Goal: Information Seeking & Learning: Learn about a topic

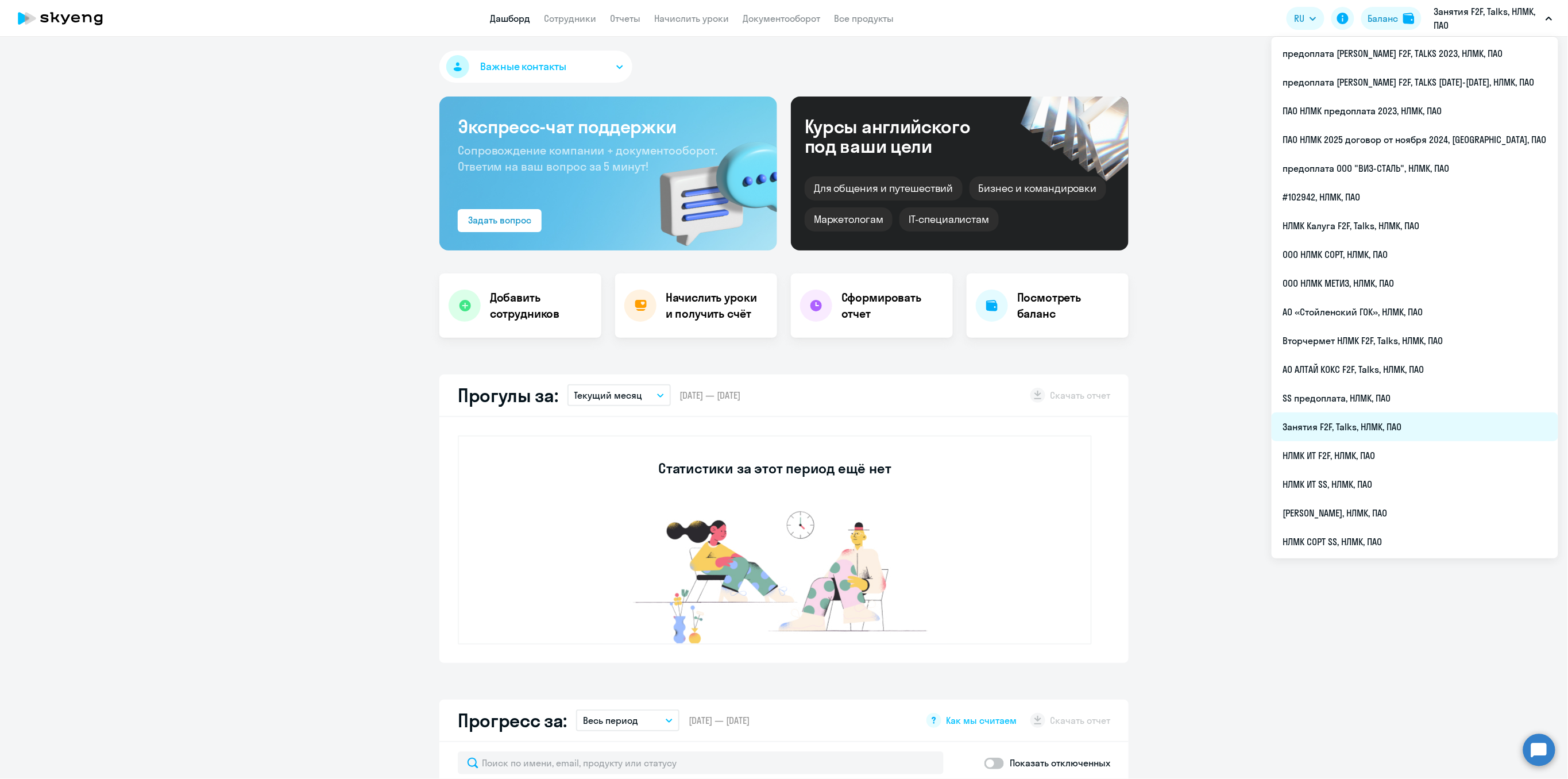
select select "30"
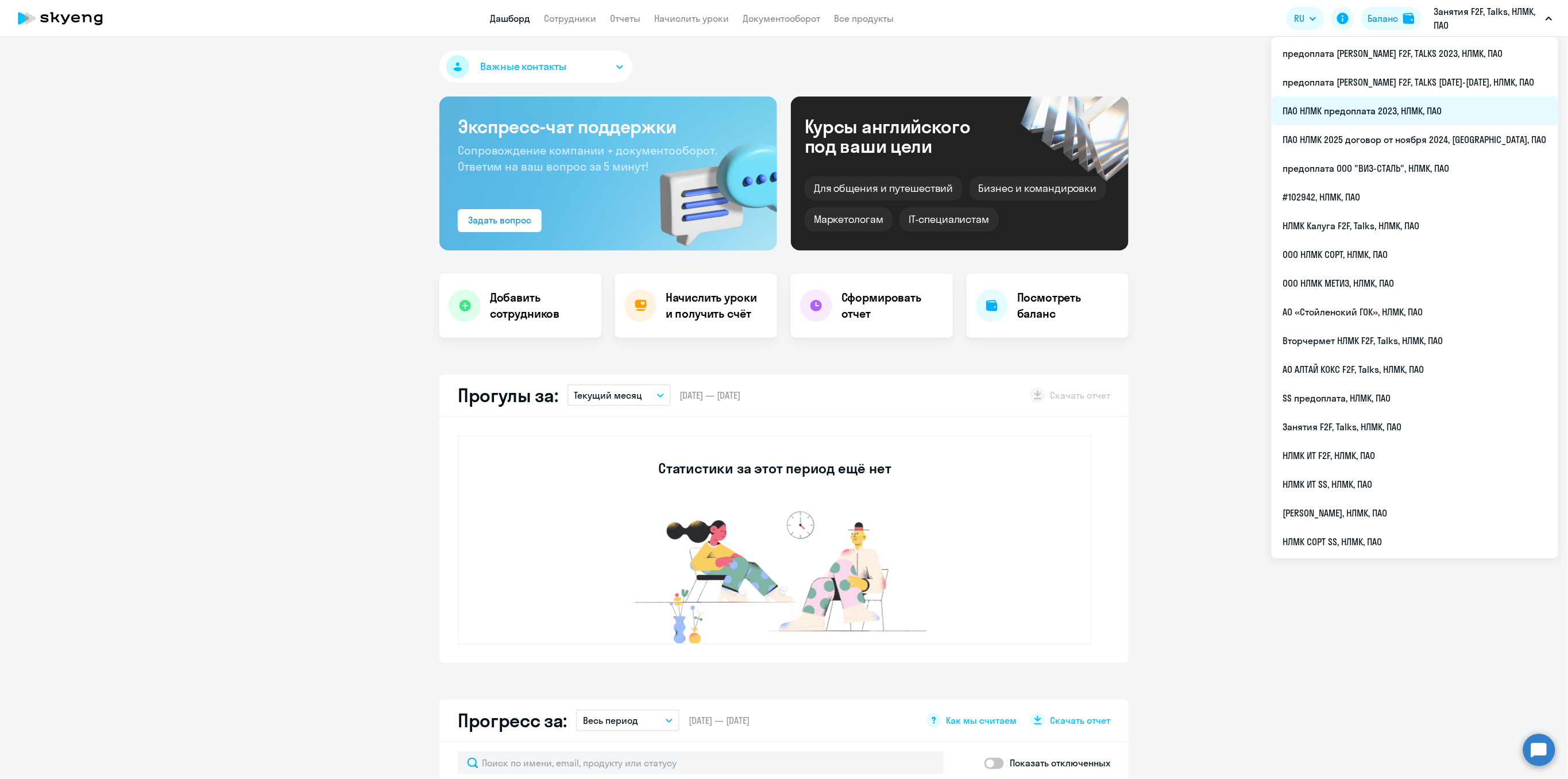
click at [1399, 110] on li "ПАО НЛМК предоплата 2023, НЛМК, ПАО" at bounding box center [1415, 111] width 287 height 29
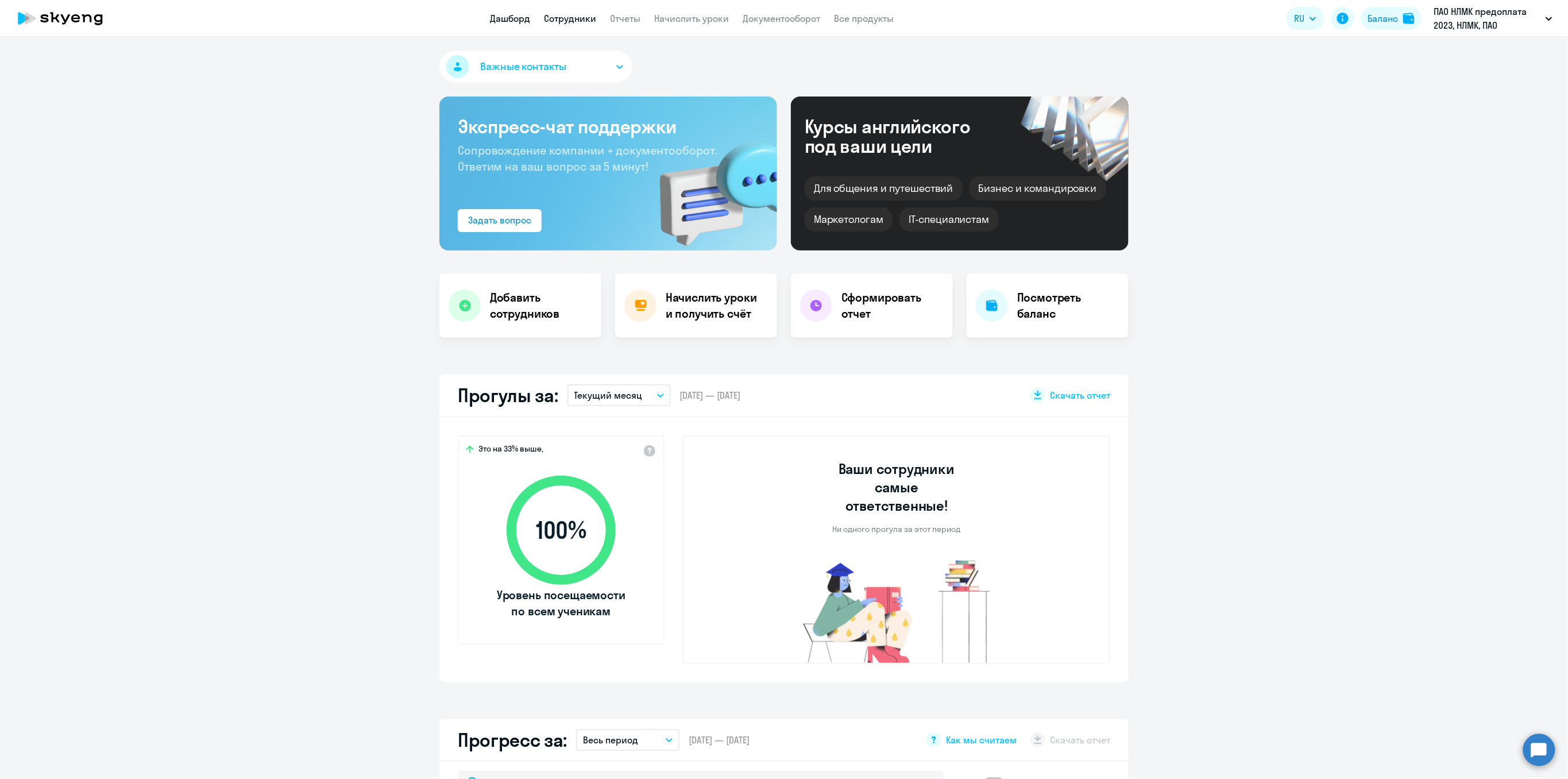
select select "30"
click at [562, 21] on link "Сотрудники" at bounding box center [570, 18] width 52 height 12
select select "30"
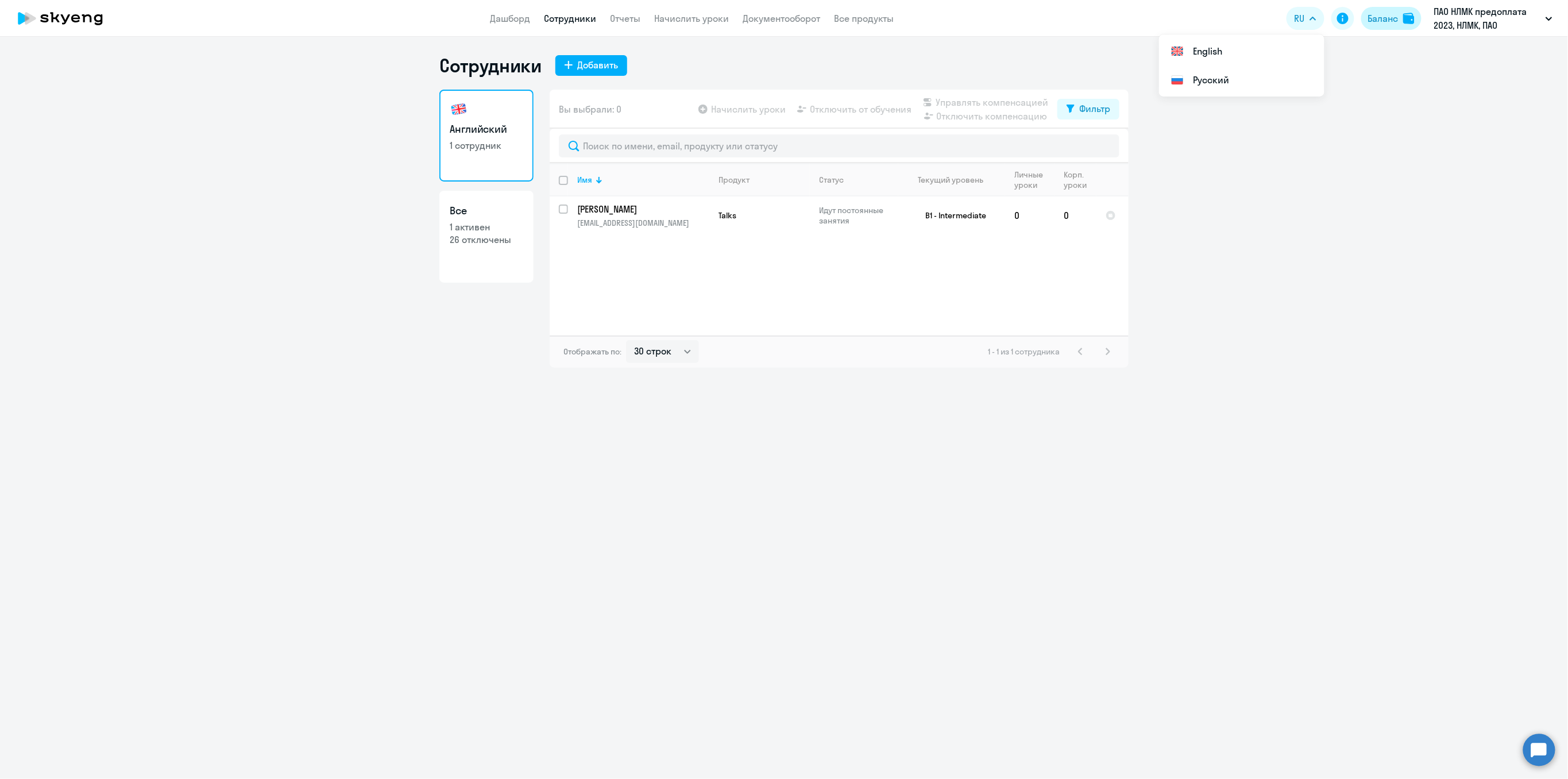
click at [1382, 16] on div "Баланс" at bounding box center [1384, 18] width 30 height 14
select select "english_adult_not_native_speaker_premium"
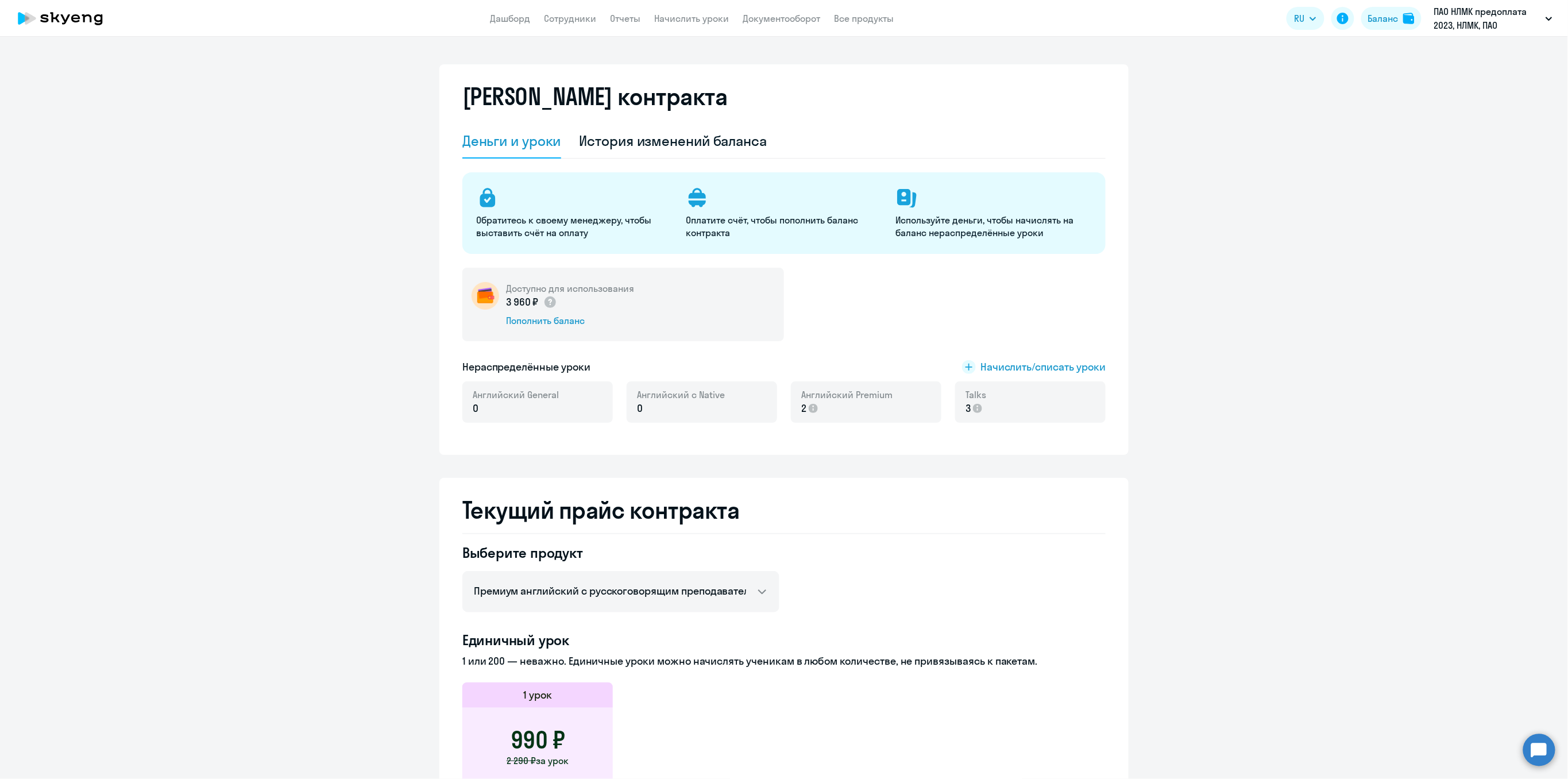
click at [579, 26] on app-header "Дашборд Сотрудники Отчеты Начислить уроки Документооборот Все продукты Дашборд …" at bounding box center [784, 18] width 1568 height 37
click at [575, 16] on link "Сотрудники" at bounding box center [570, 18] width 52 height 12
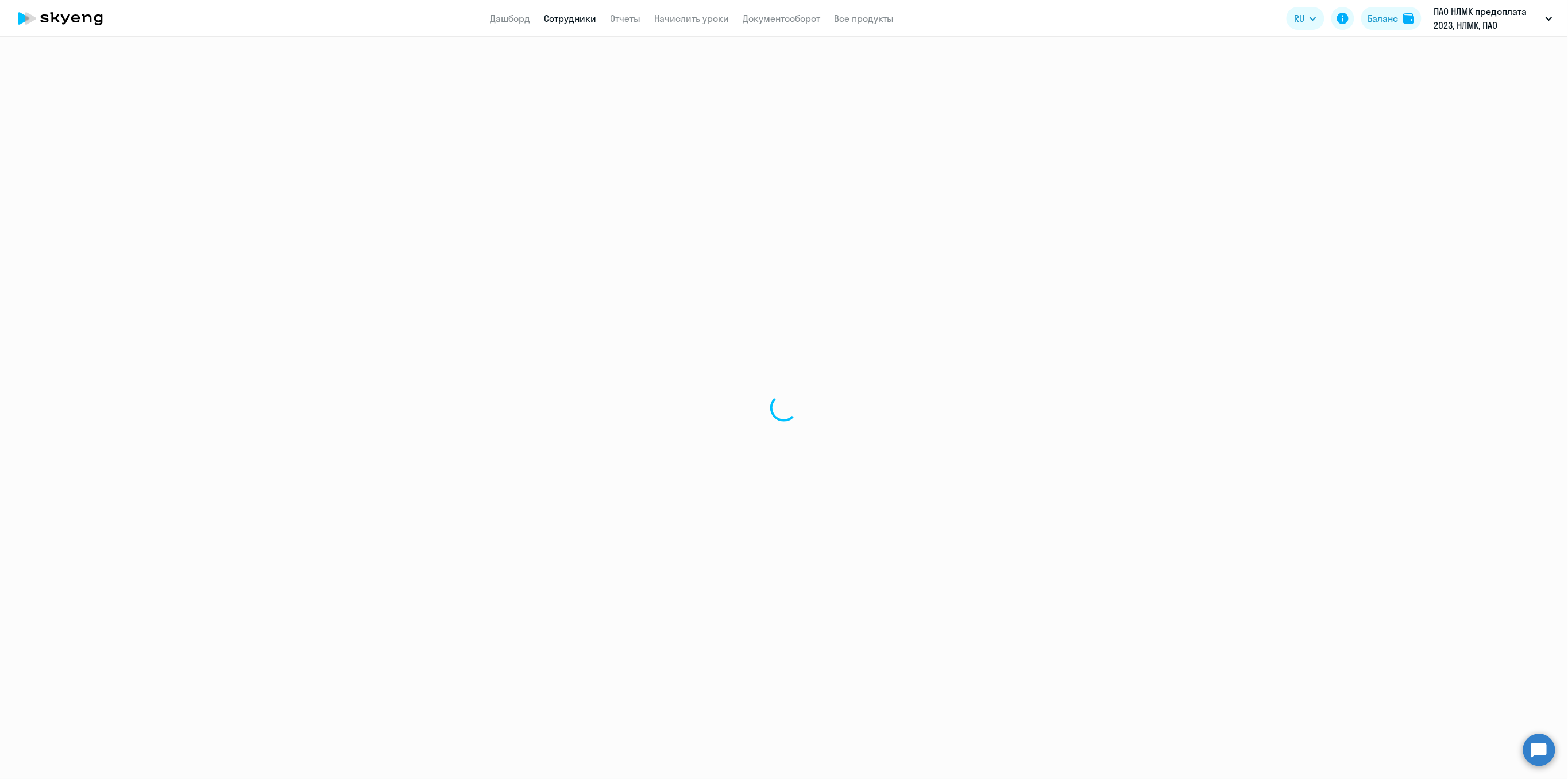
select select "30"
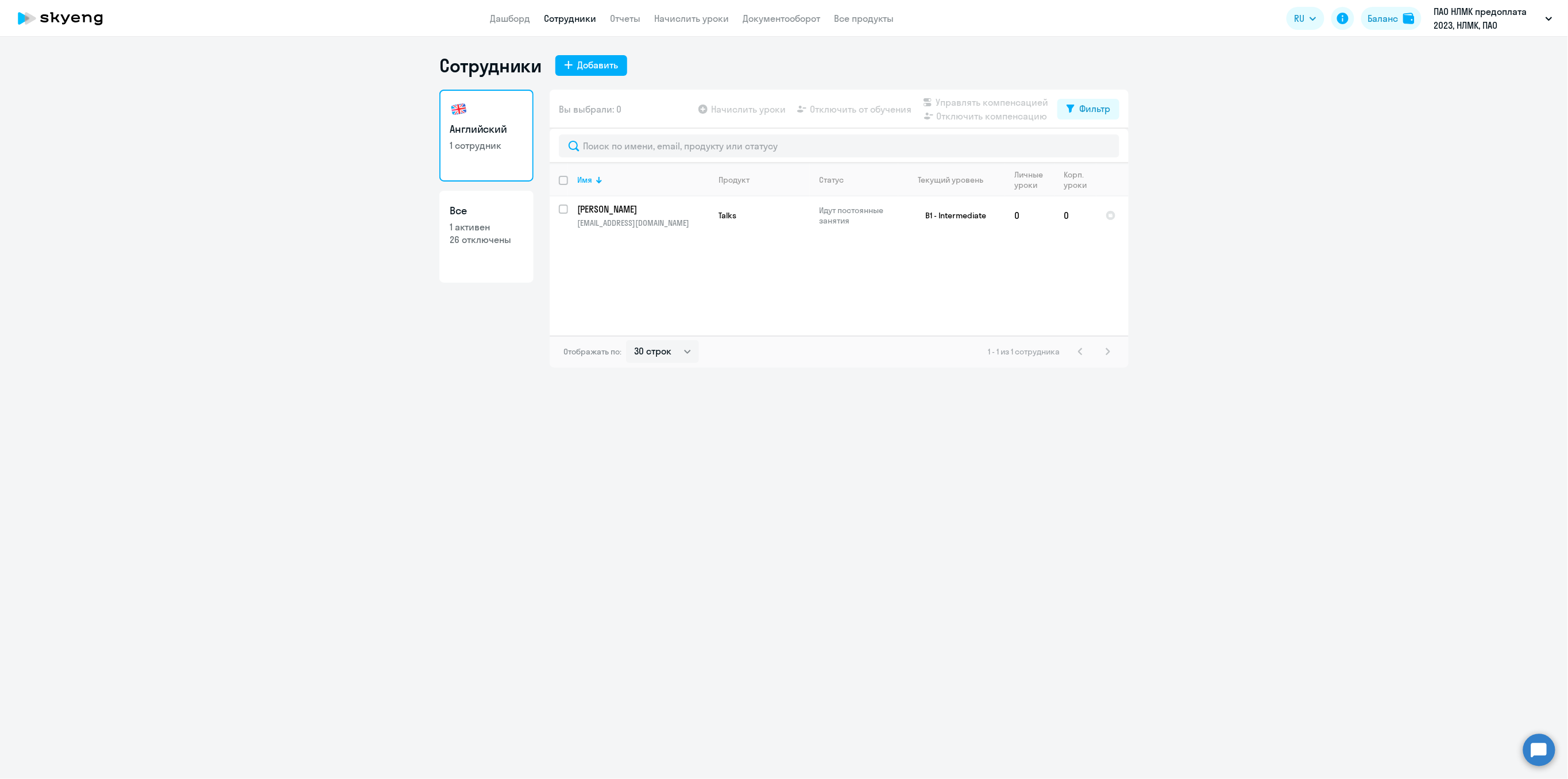
click at [464, 234] on p "26 отключены" at bounding box center [486, 239] width 74 height 13
select select "30"
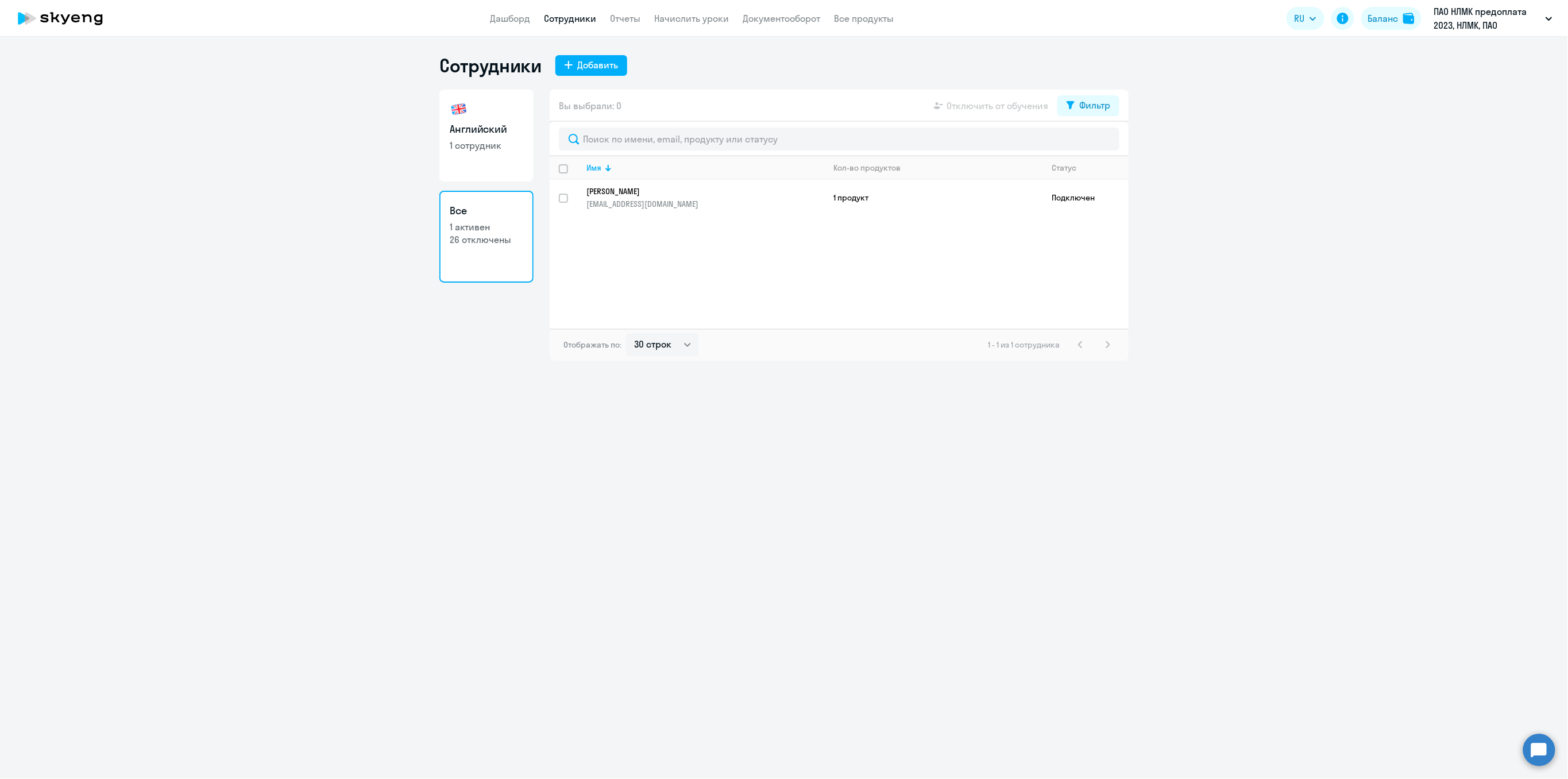
click at [486, 141] on p "1 сотрудник" at bounding box center [486, 145] width 74 height 13
select select "30"
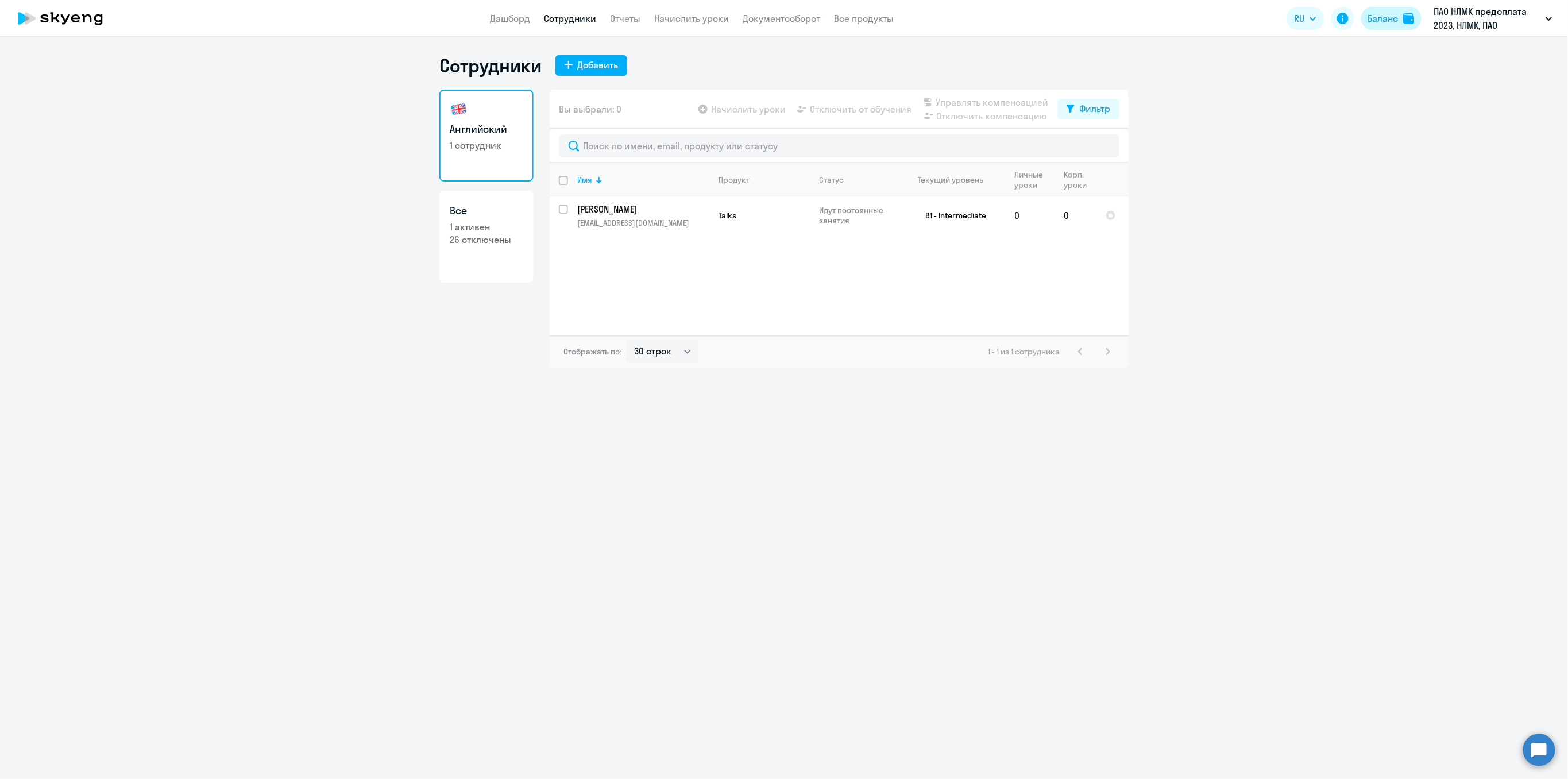
click at [1377, 23] on div "Баланс" at bounding box center [1384, 18] width 30 height 14
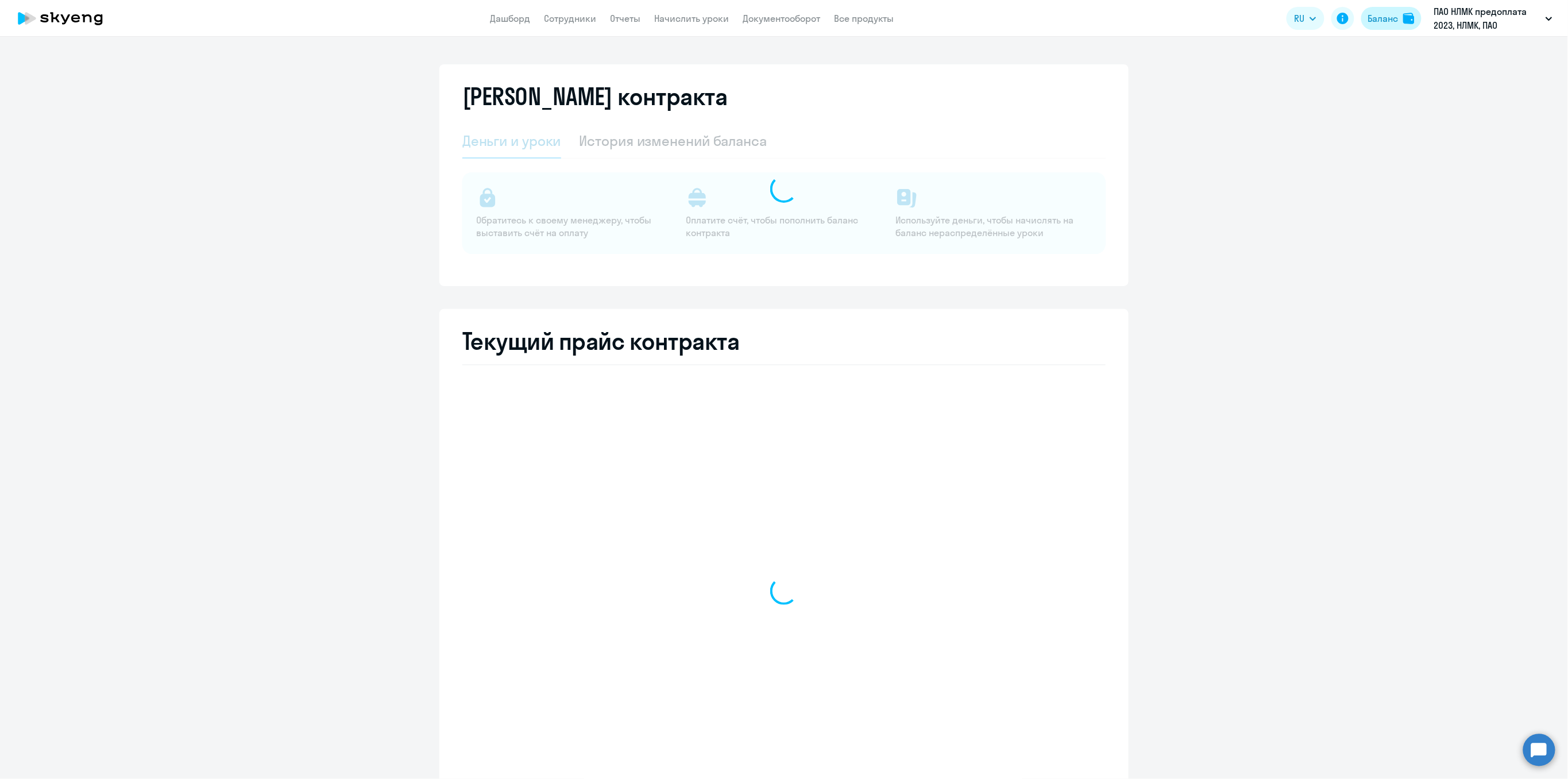
select select "english_adult_not_native_speaker_premium"
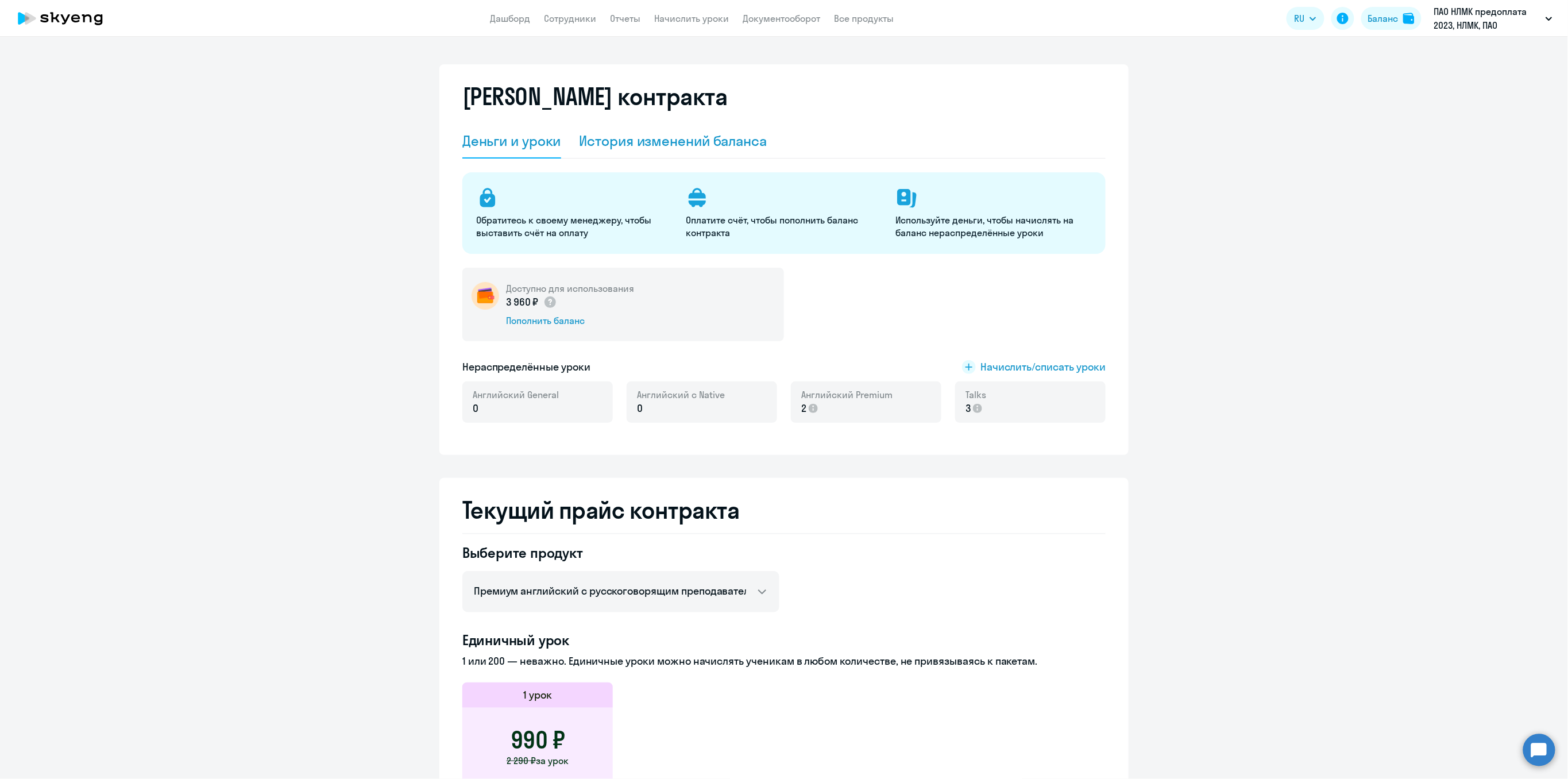
click at [647, 148] on div "История изменений баланса" at bounding box center [673, 141] width 188 height 18
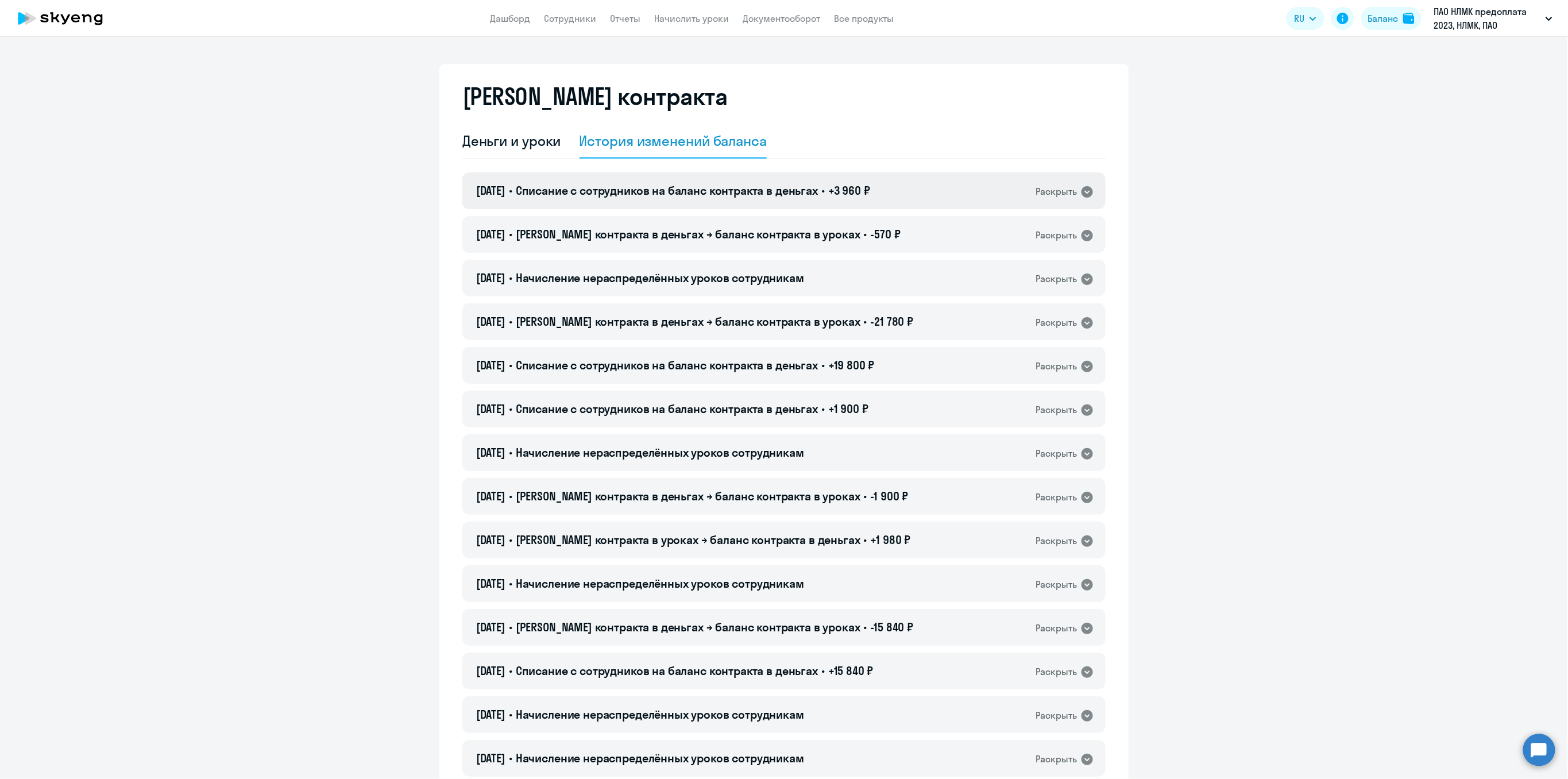
click at [1082, 192] on icon at bounding box center [1087, 192] width 12 height 12
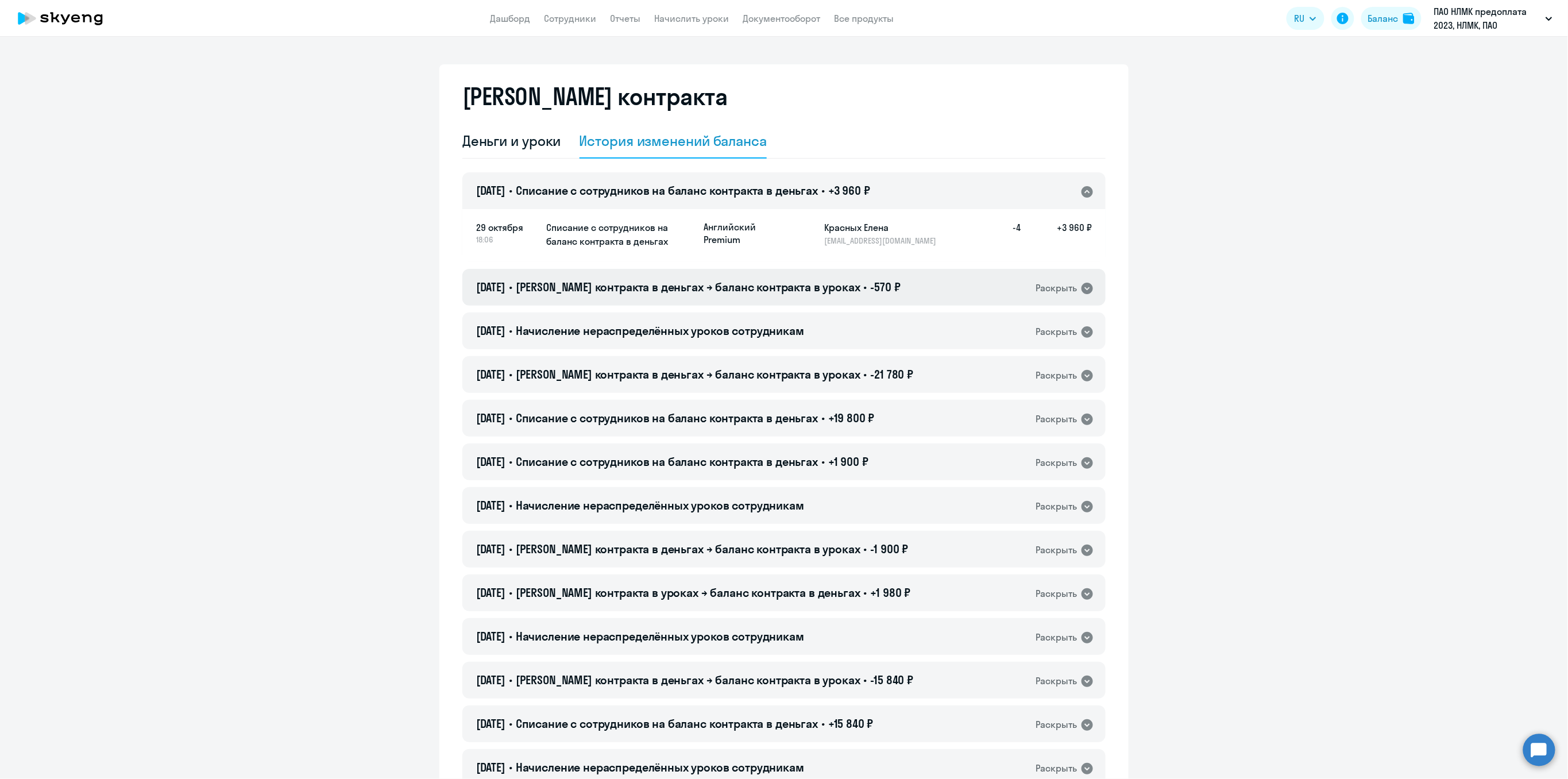
click at [1082, 288] on icon at bounding box center [1087, 288] width 12 height 12
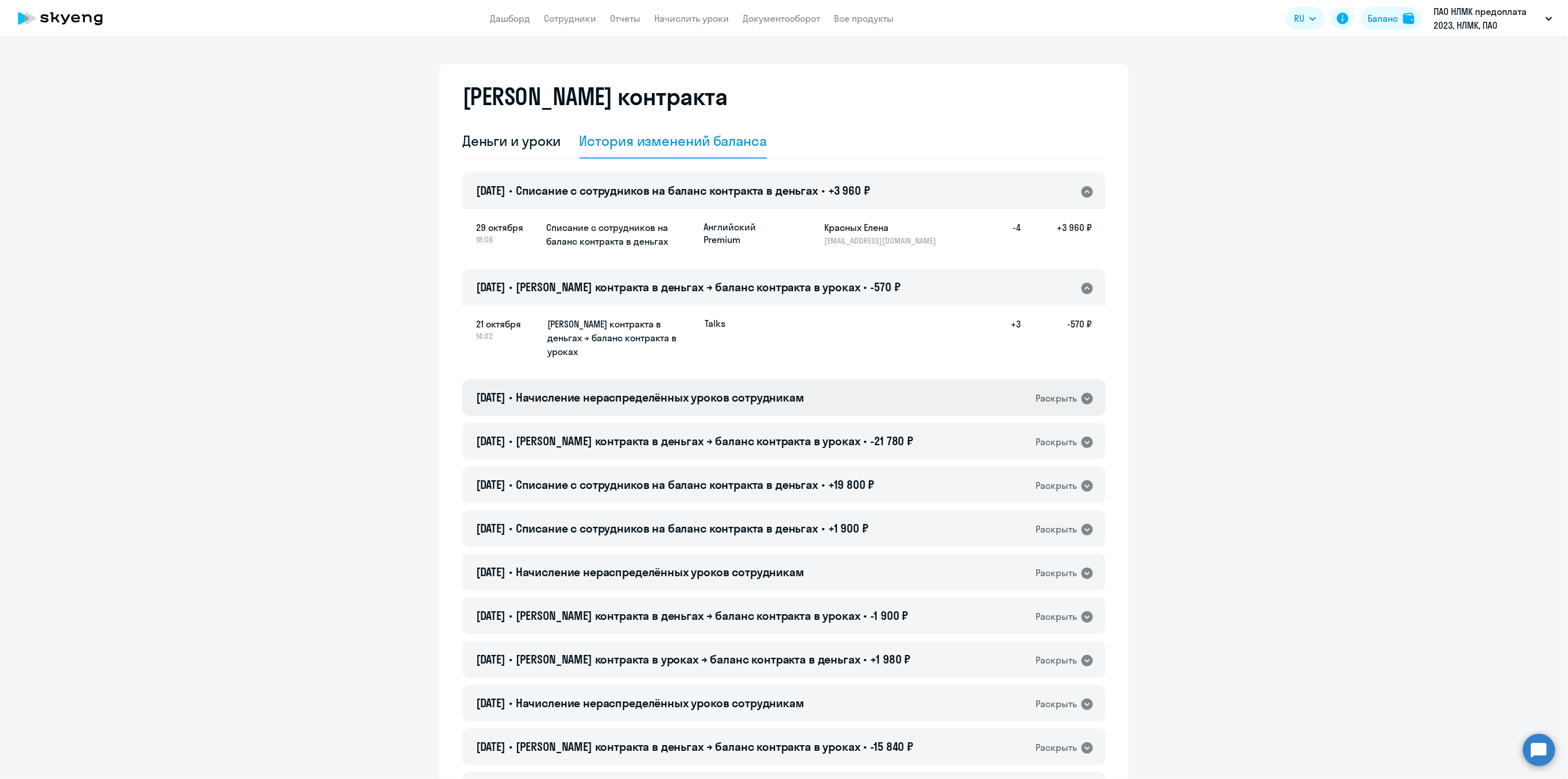
click at [1062, 391] on div "Раскрыть" at bounding box center [1056, 399] width 41 height 15
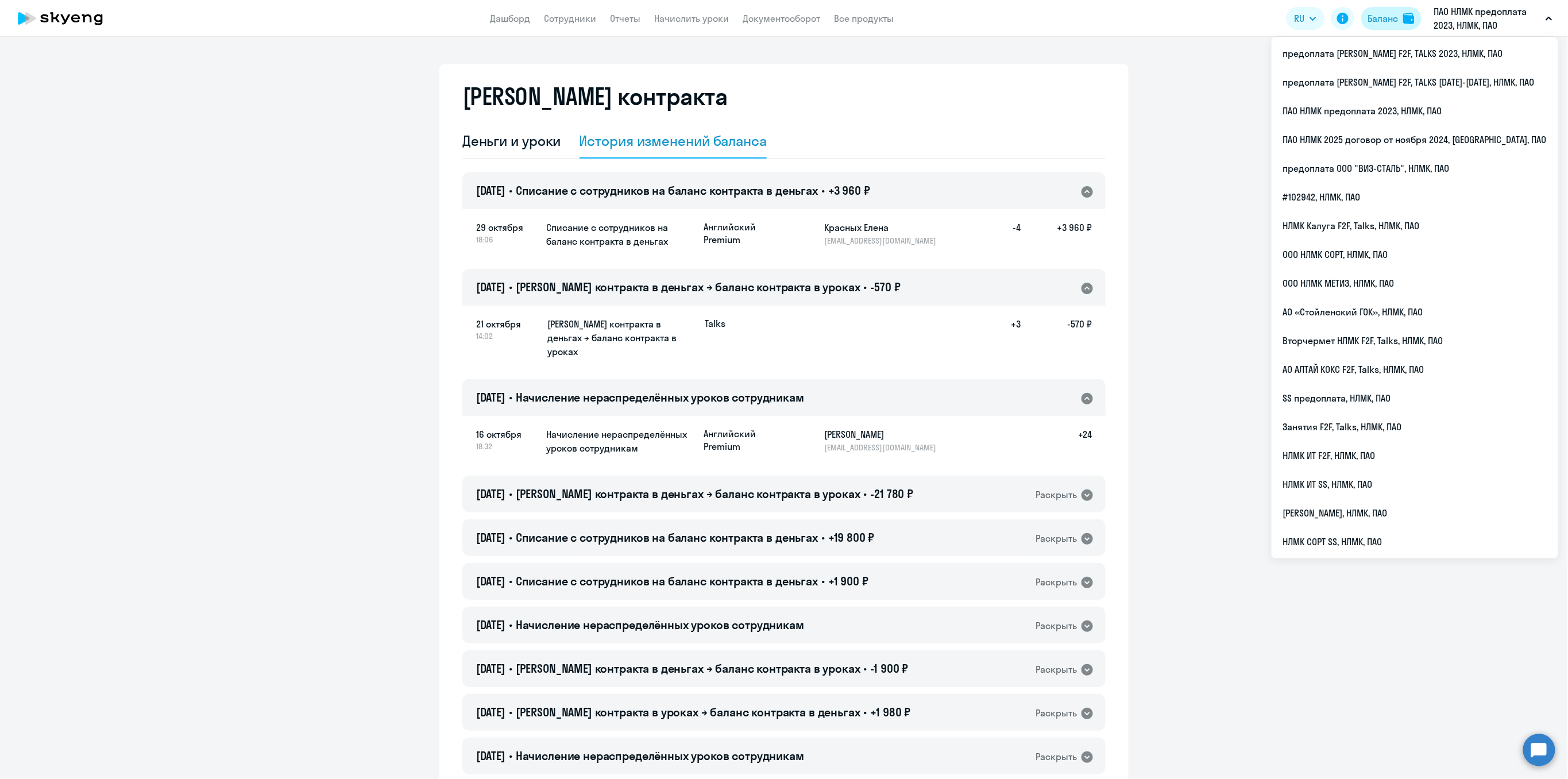
click at [1384, 22] on div "Баланс" at bounding box center [1384, 18] width 30 height 14
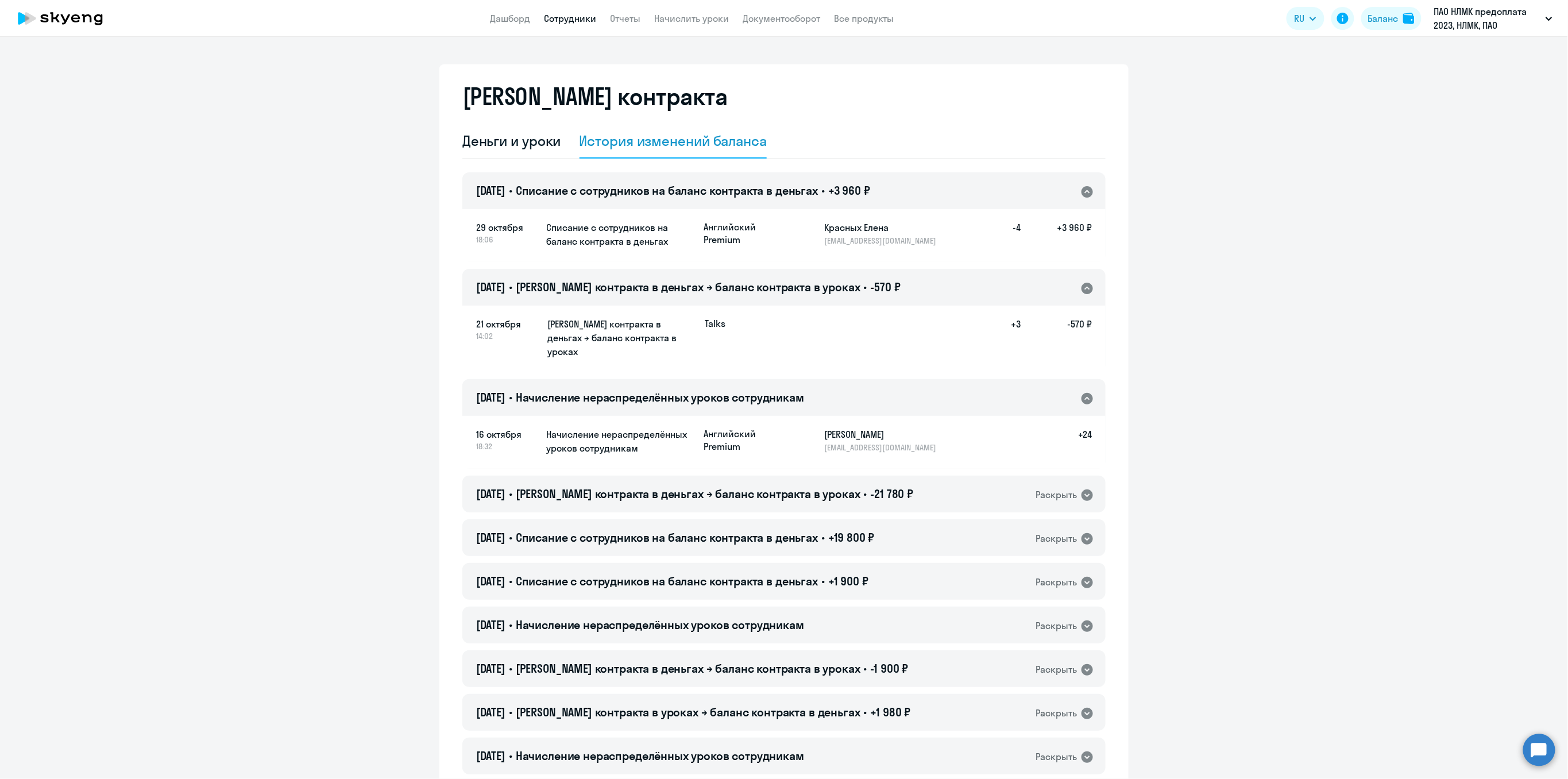
click at [564, 21] on link "Сотрудники" at bounding box center [570, 18] width 52 height 12
select select "30"
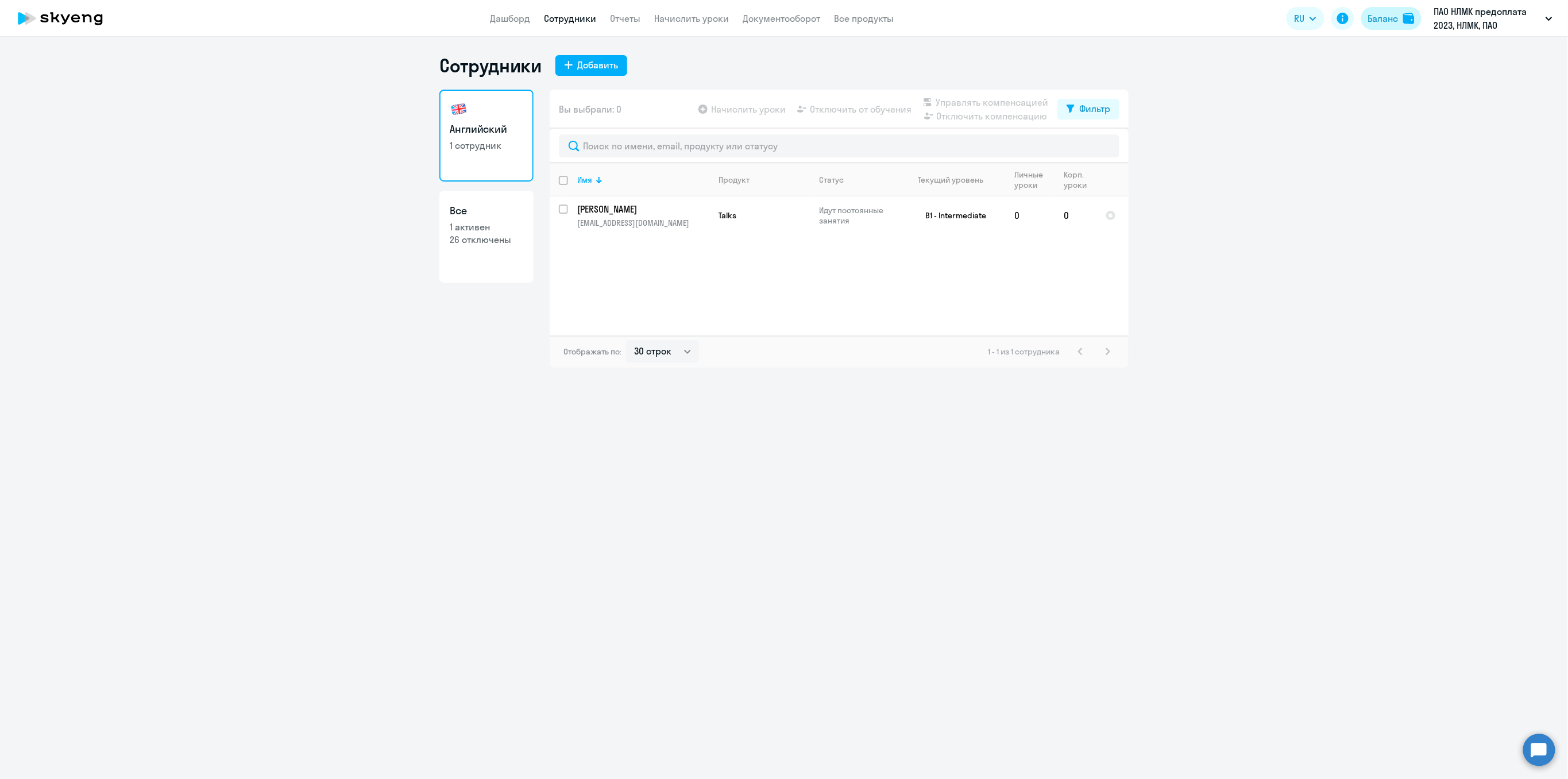
click at [1371, 16] on div "Баланс" at bounding box center [1384, 18] width 30 height 14
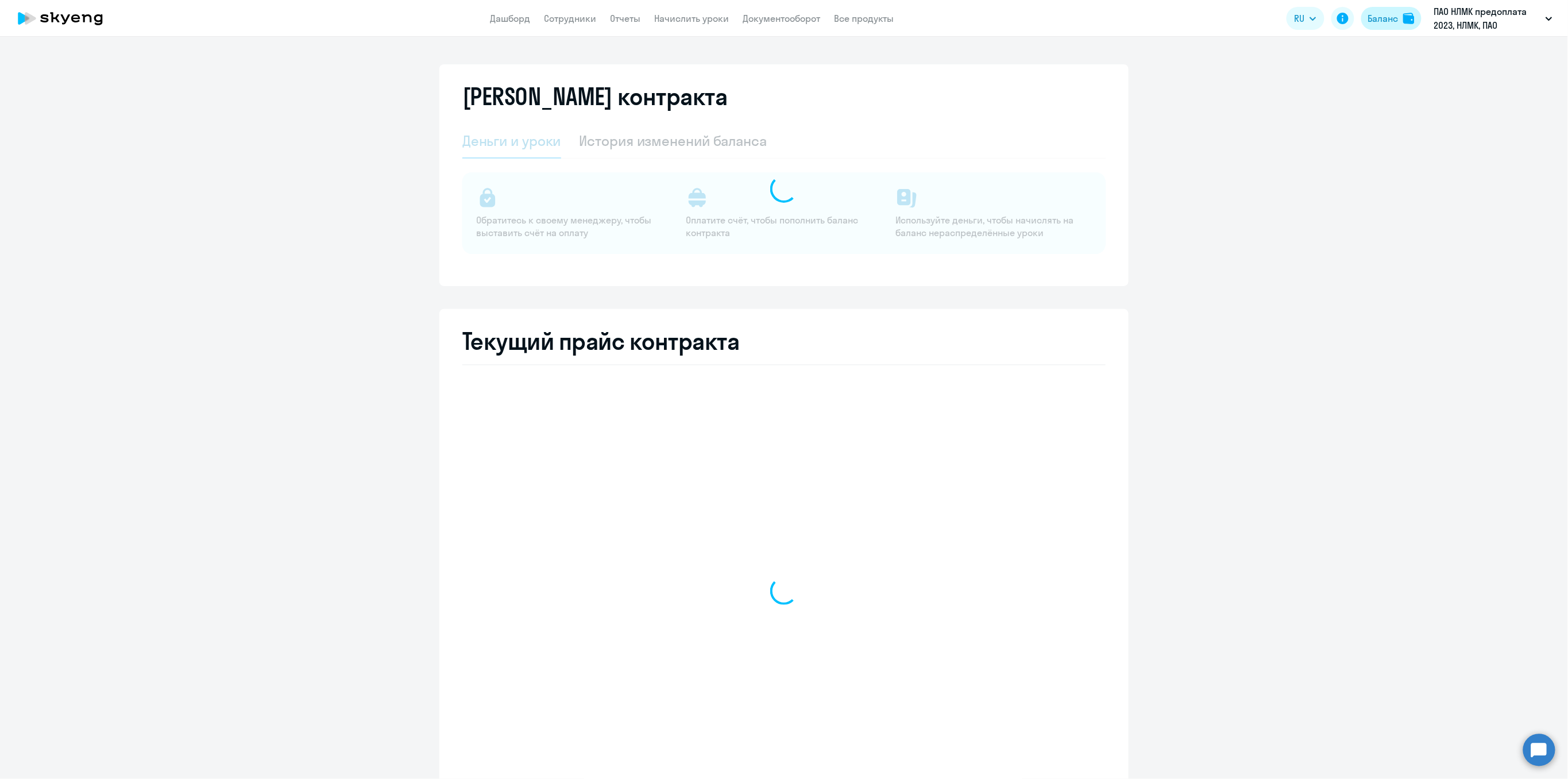
select select "english_adult_not_native_speaker_premium"
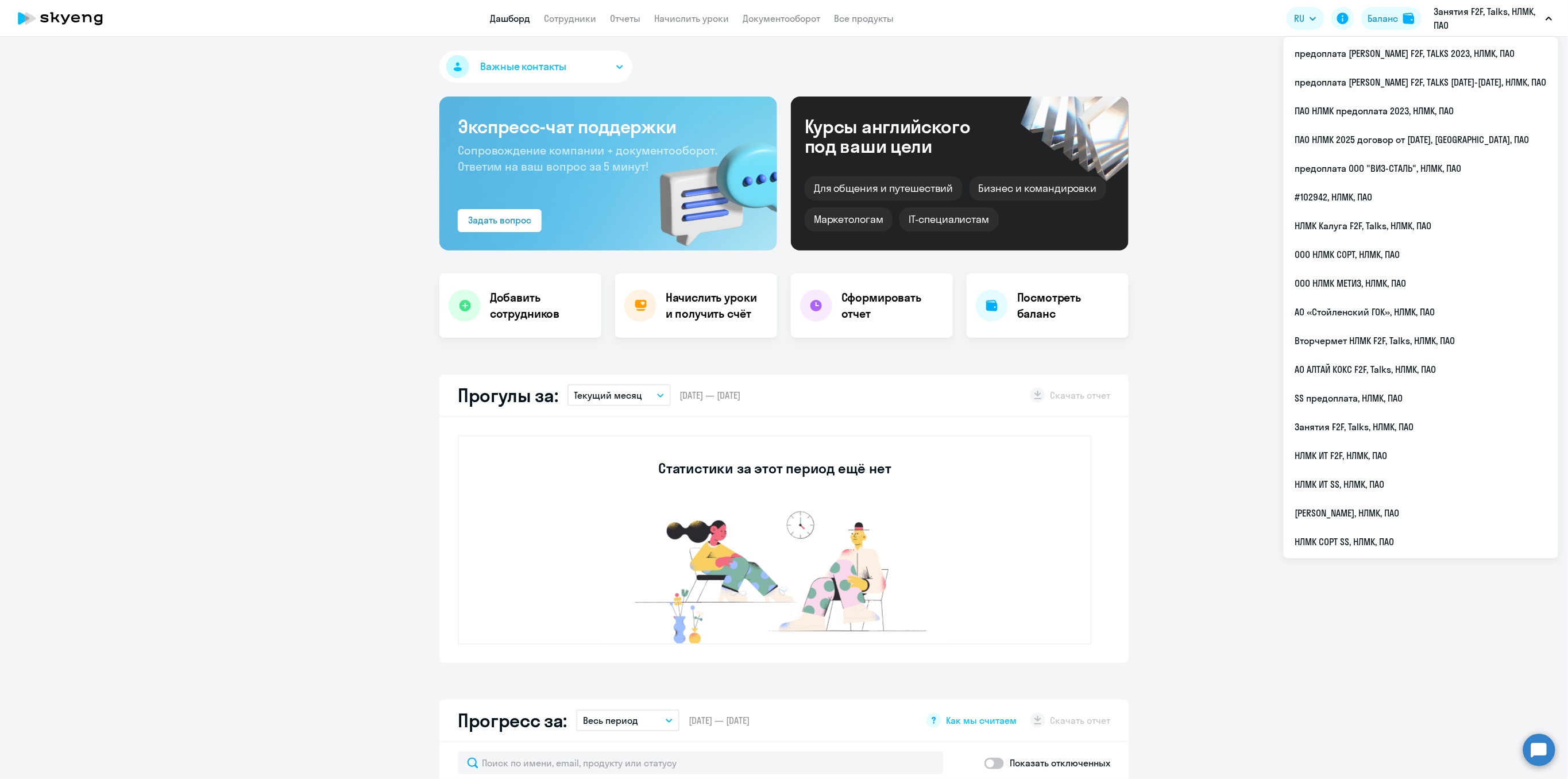
select select "30"
click at [1469, 82] on li "предоплата [PERSON_NAME] F2F, TALKS [DATE]-[DATE], НЛМК, ПАО" at bounding box center [1421, 82] width 275 height 29
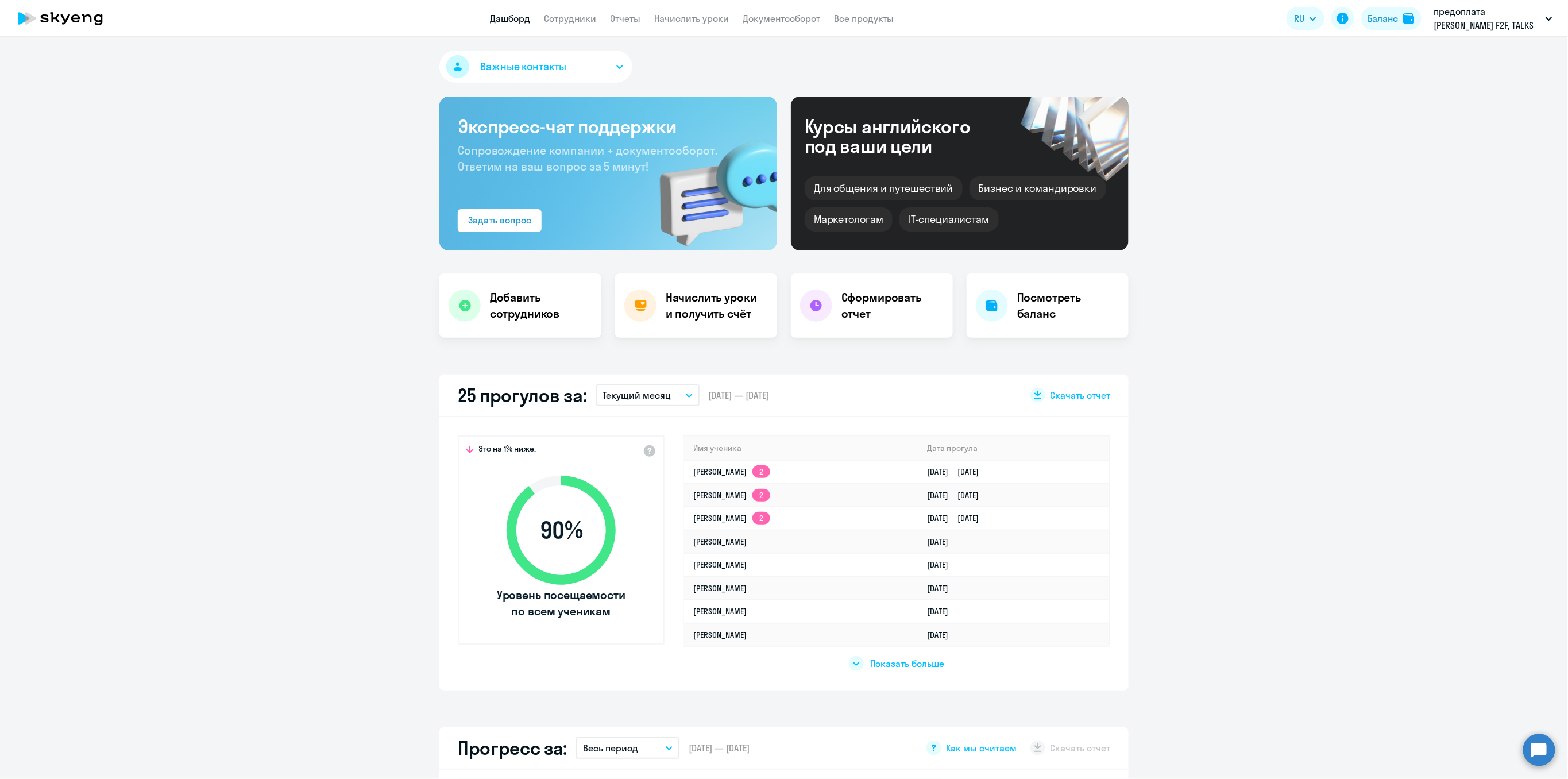
select select "30"
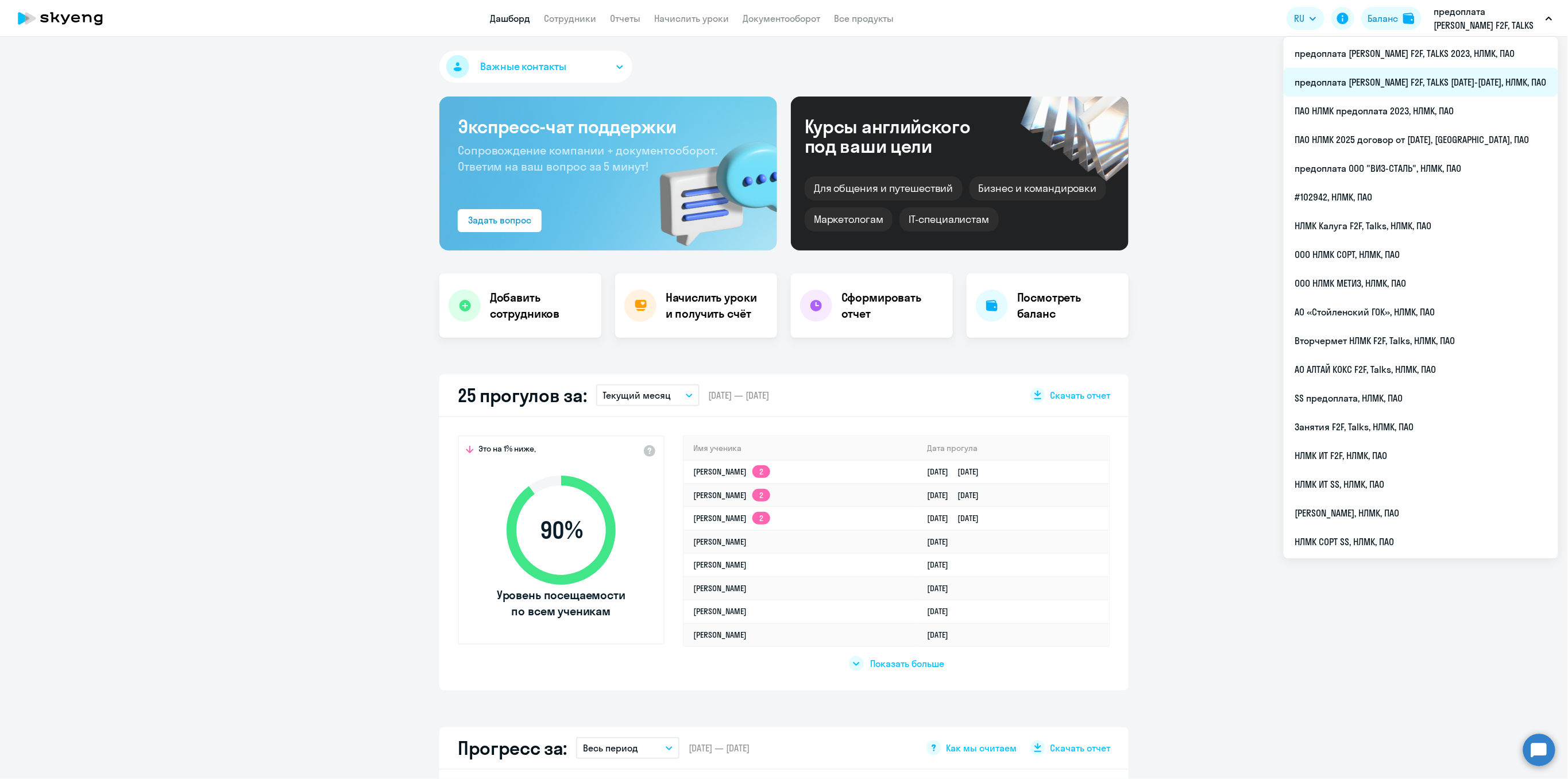
click at [1471, 81] on li "предоплата [PERSON_NAME] F2F, TALKS [DATE]-[DATE], НЛМК, ПАО" at bounding box center [1421, 82] width 275 height 29
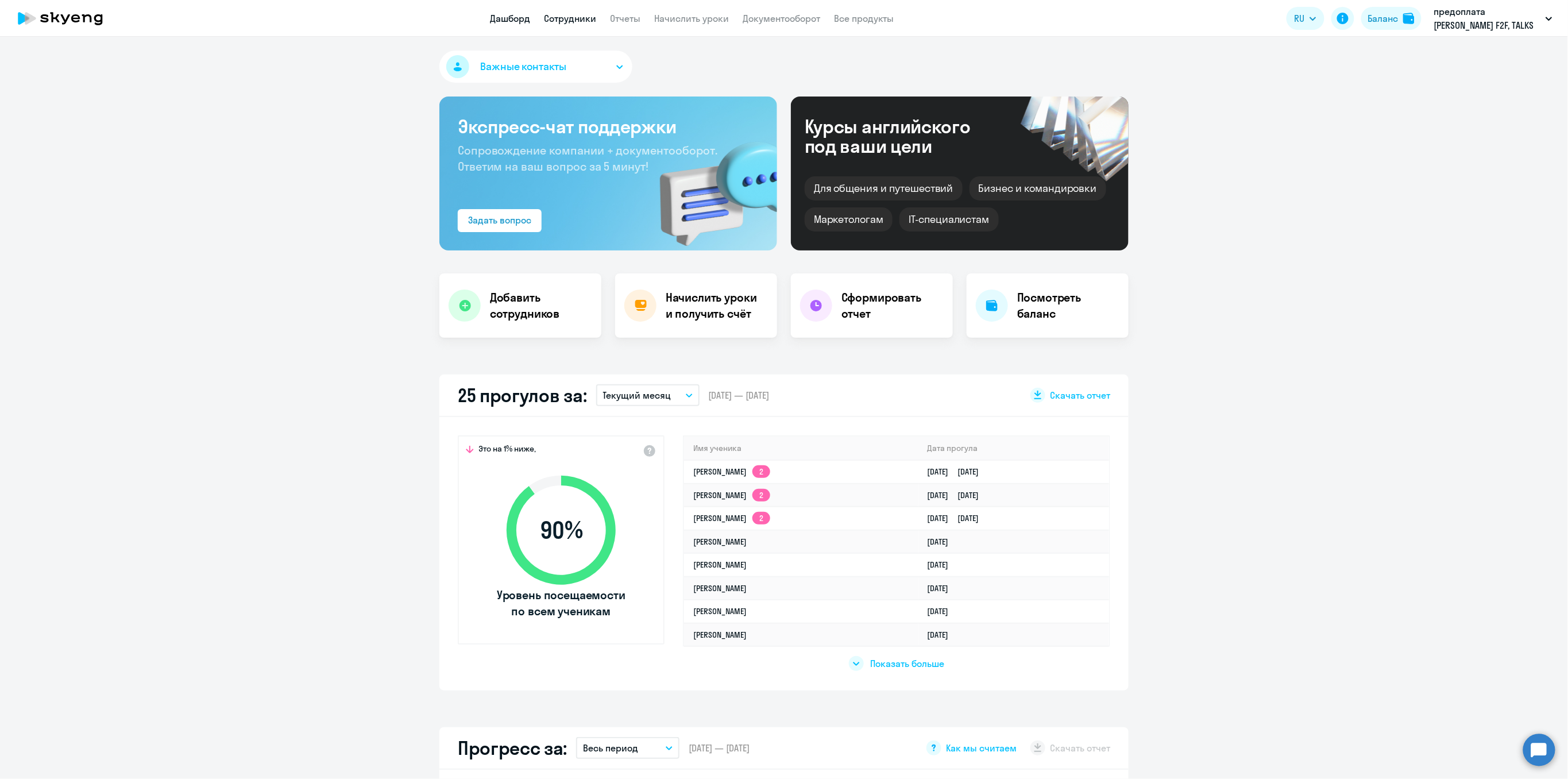
click at [574, 19] on link "Сотрудники" at bounding box center [570, 18] width 52 height 12
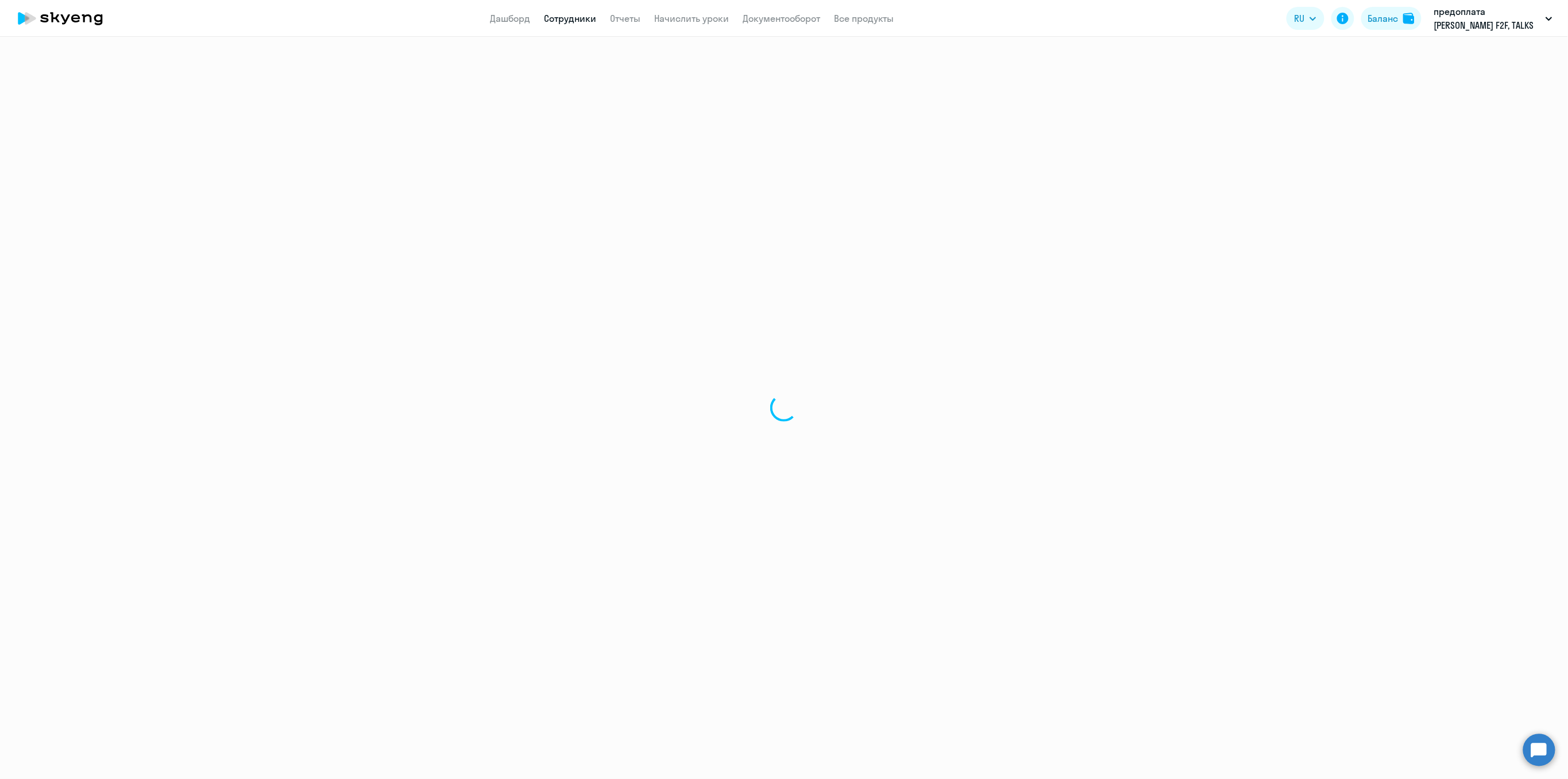
select select "30"
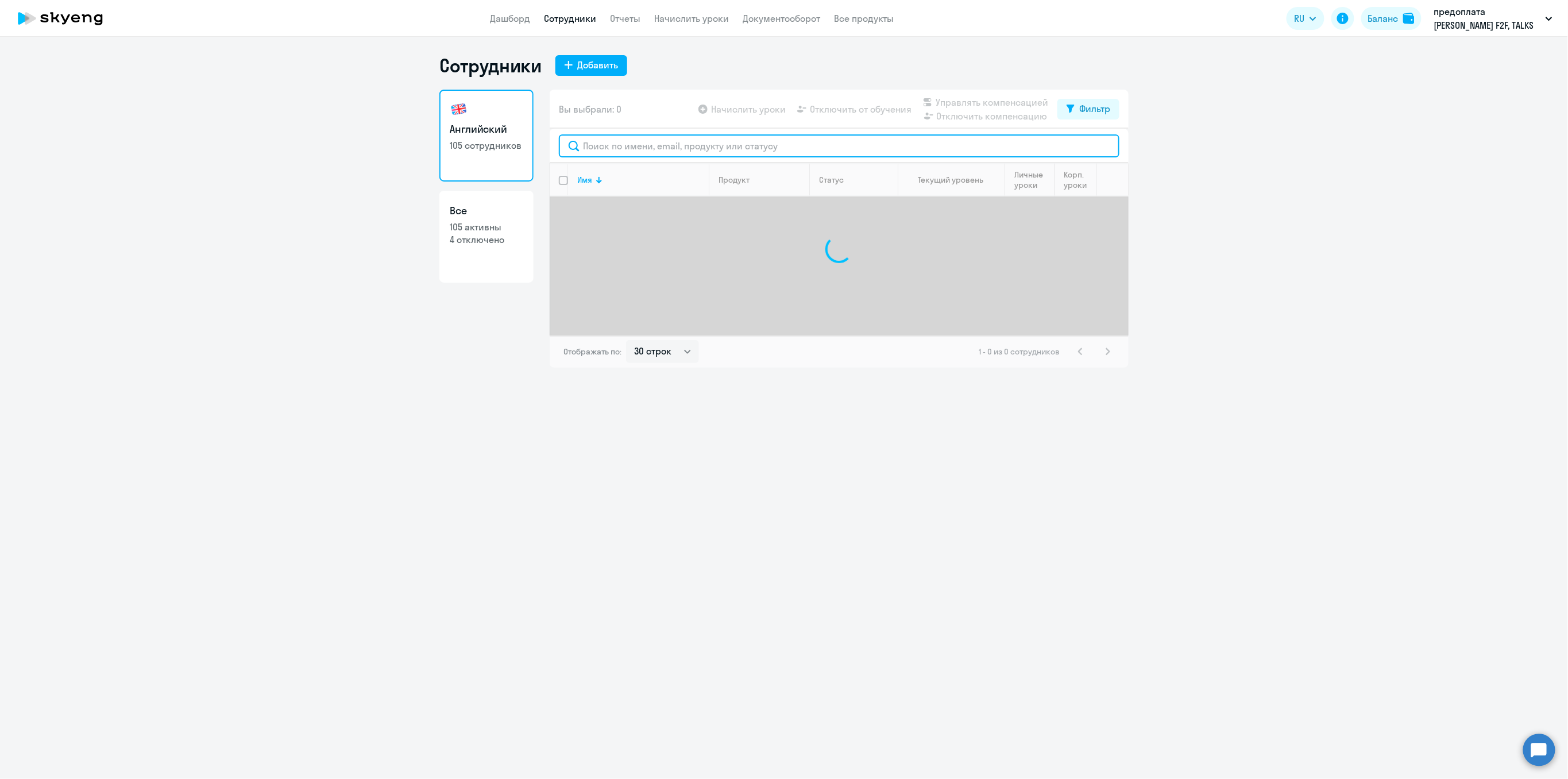
click at [617, 149] on input "text" at bounding box center [839, 146] width 561 height 23
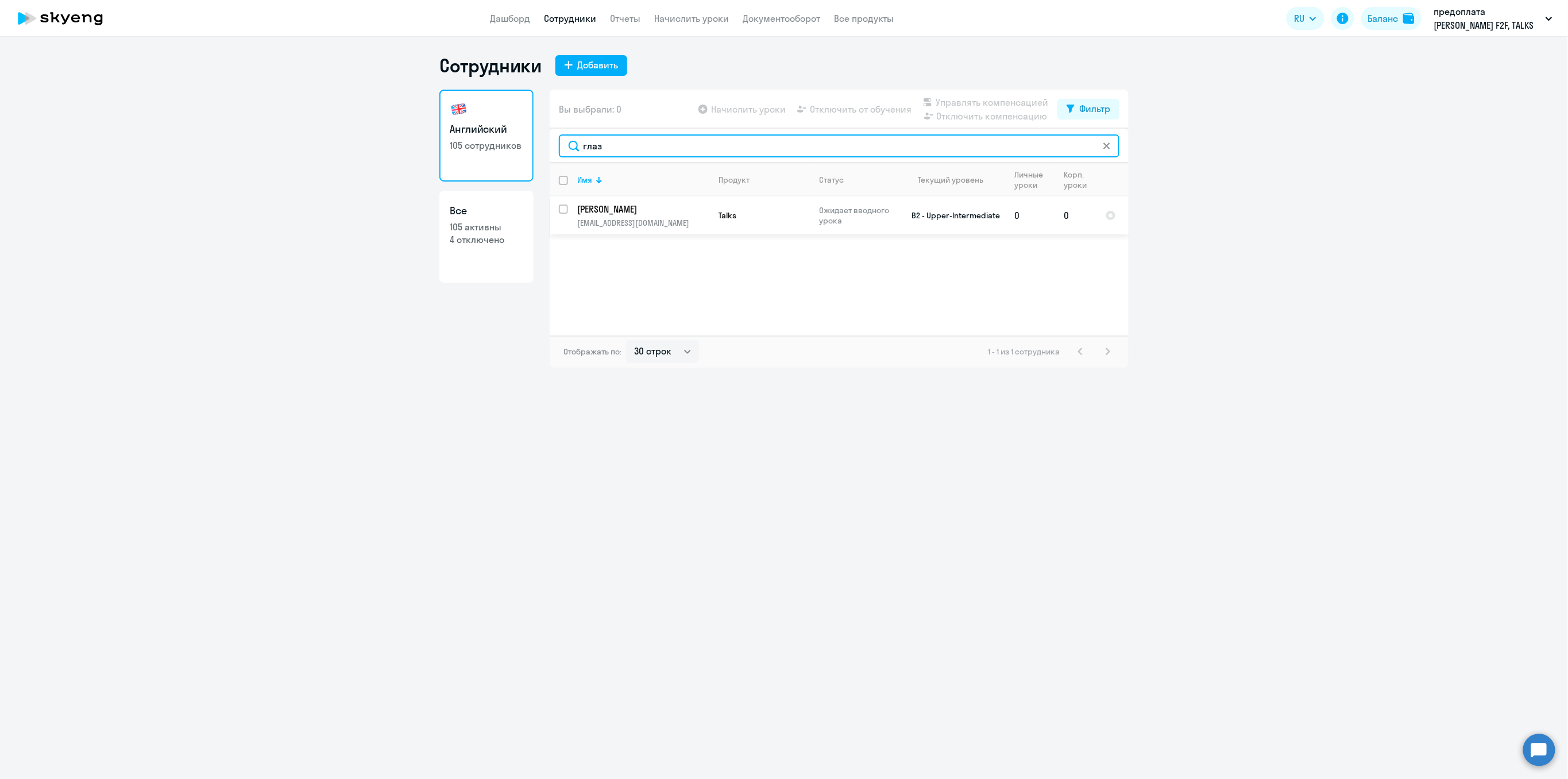
type input "глаз"
click at [627, 214] on p "Глазунов Виталий Викторович" at bounding box center [642, 209] width 130 height 13
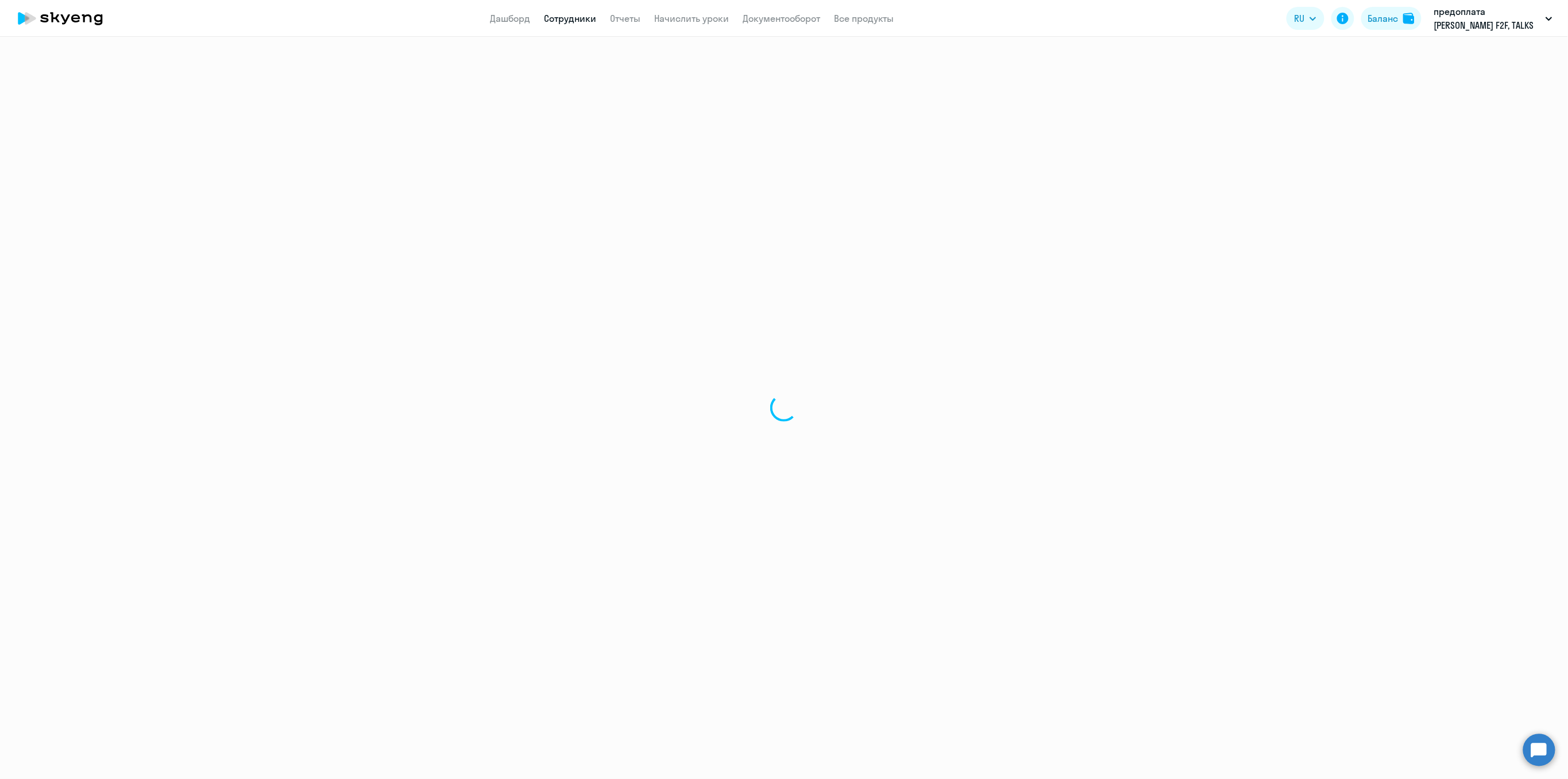
select select "english"
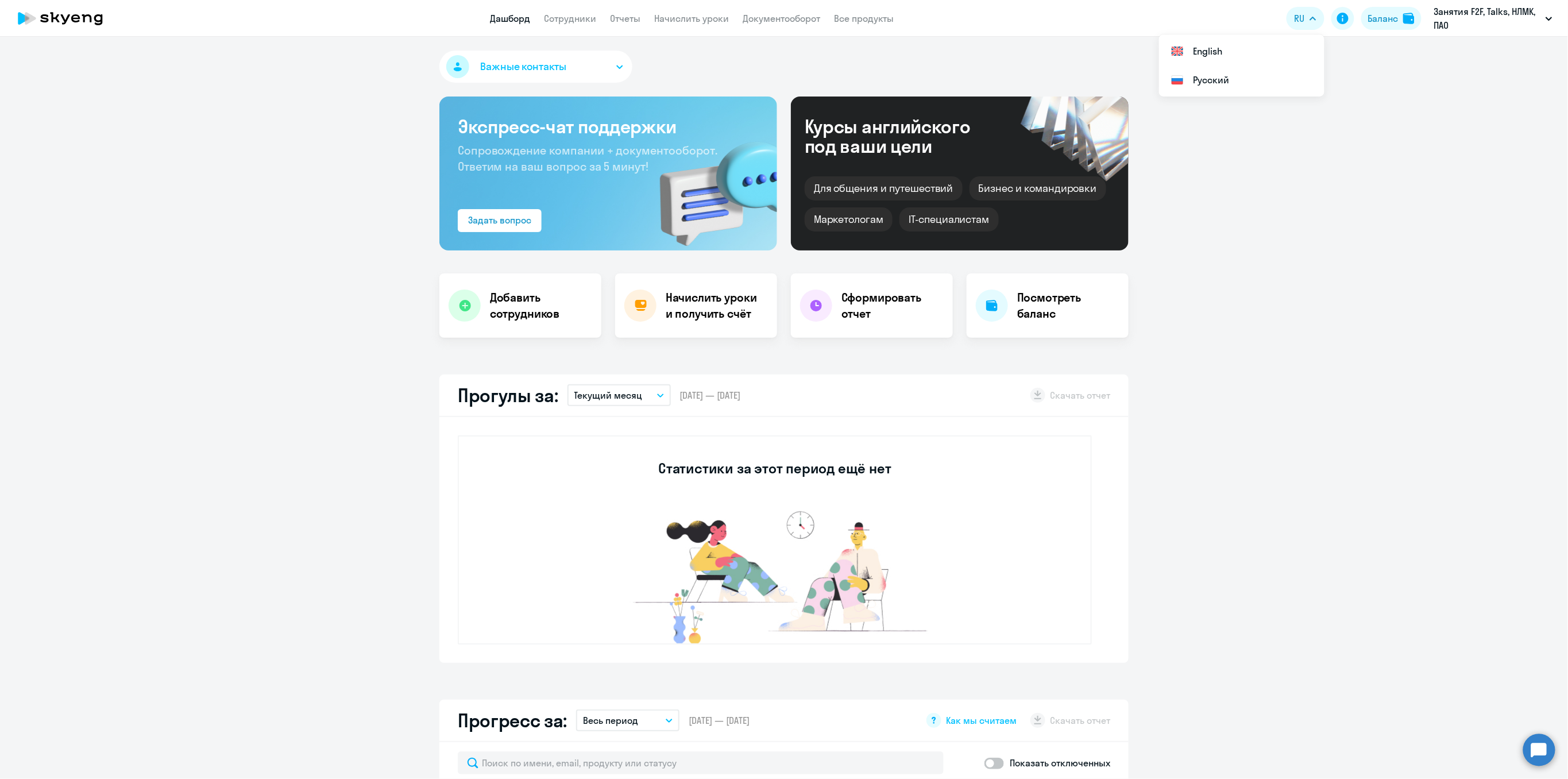
select select "30"
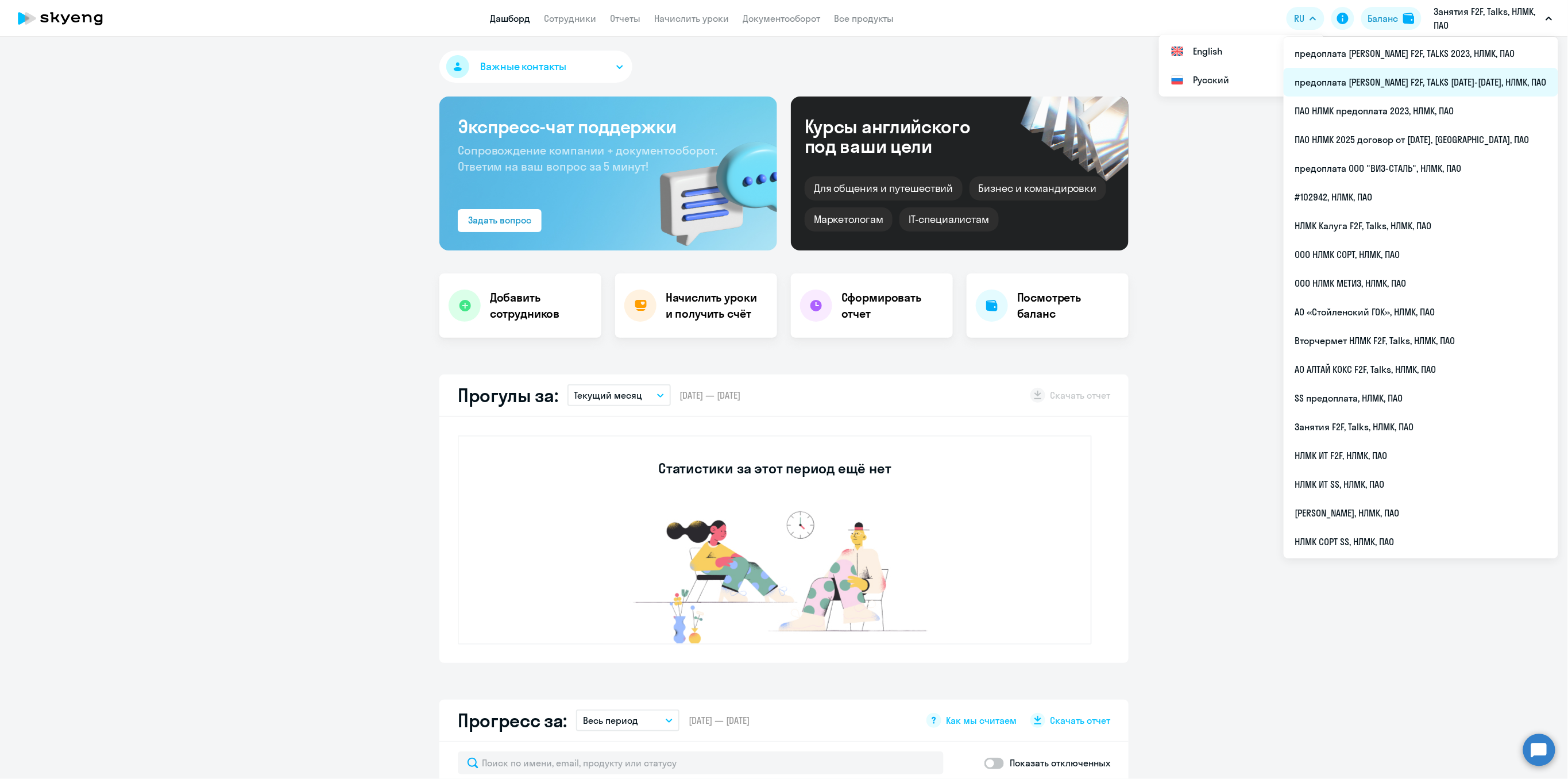
click at [1449, 77] on li "предоплата [PERSON_NAME] F2F, TALKS [DATE]-[DATE], НЛМК, ПАО" at bounding box center [1421, 82] width 275 height 29
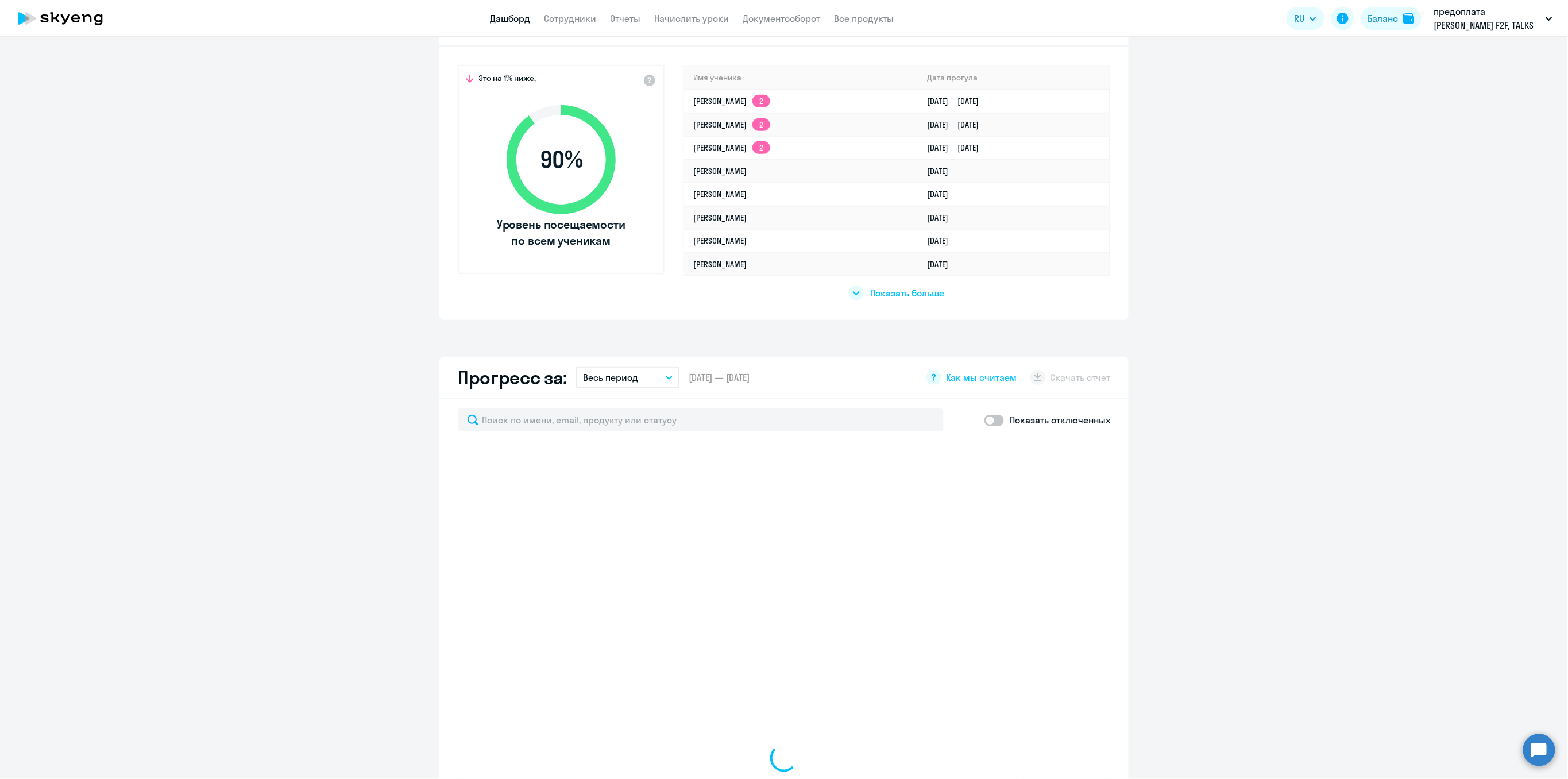
scroll to position [382, 0]
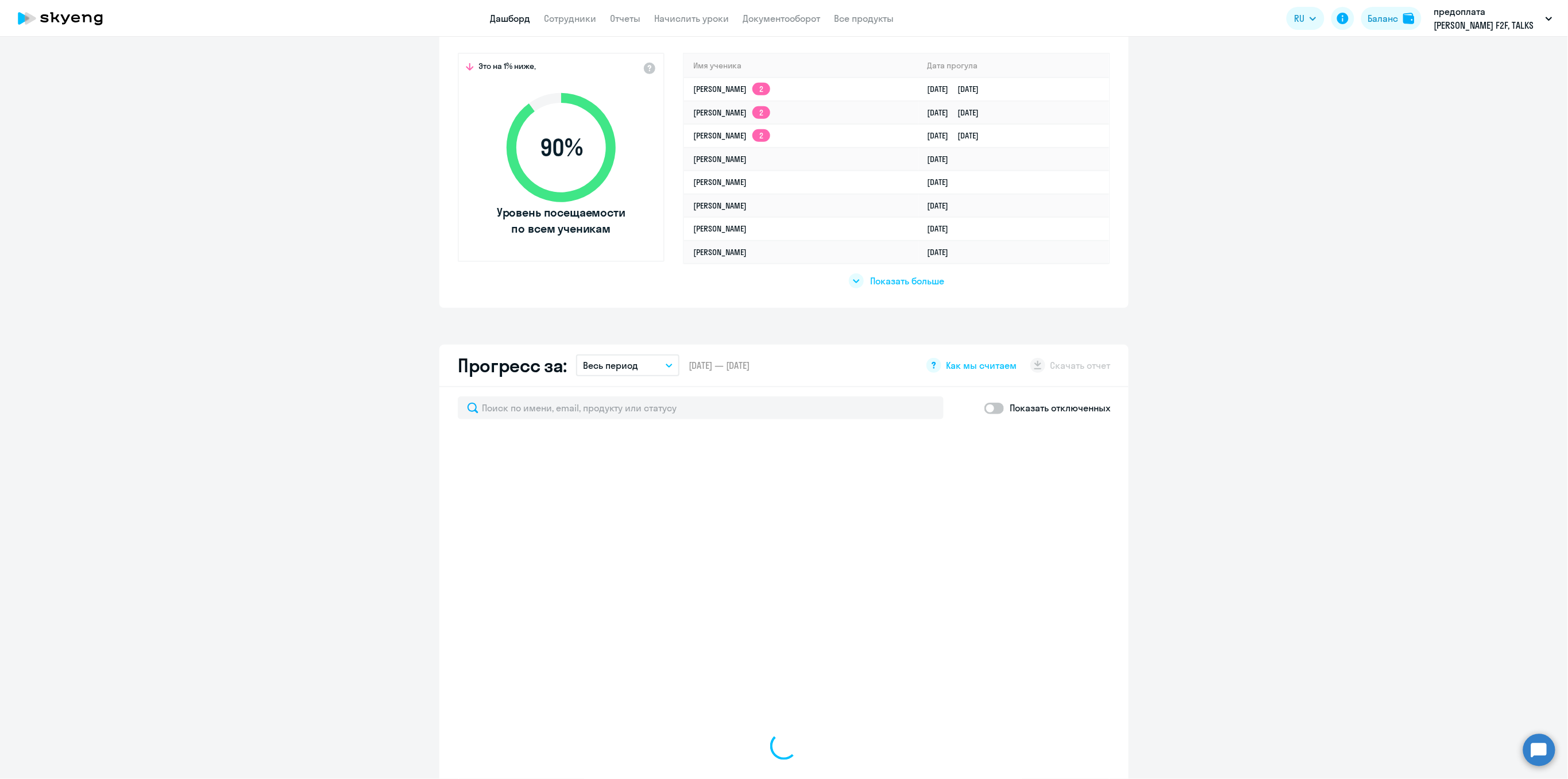
click at [883, 278] on span "Показать больше" at bounding box center [908, 281] width 74 height 13
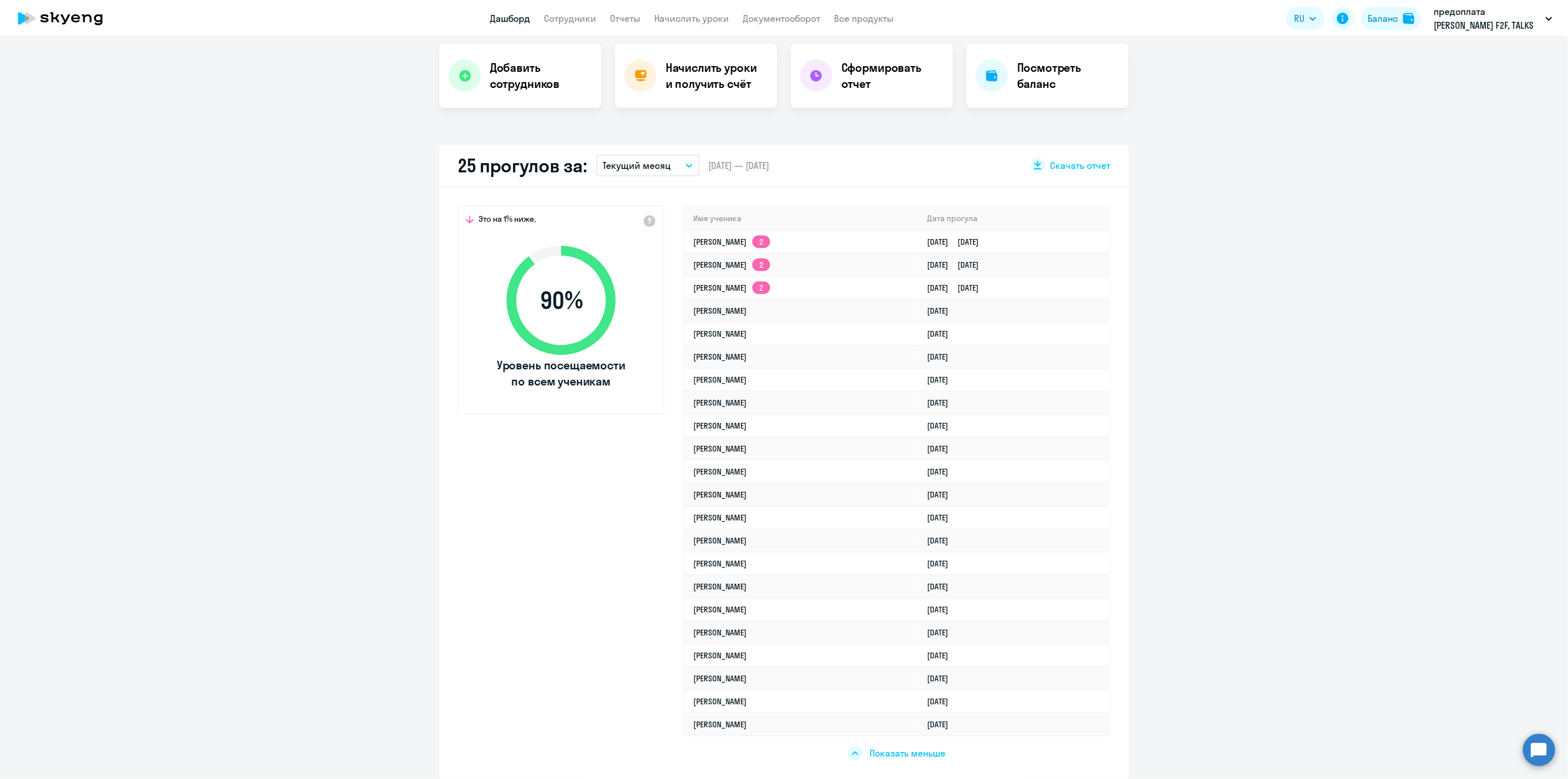
select select "30"
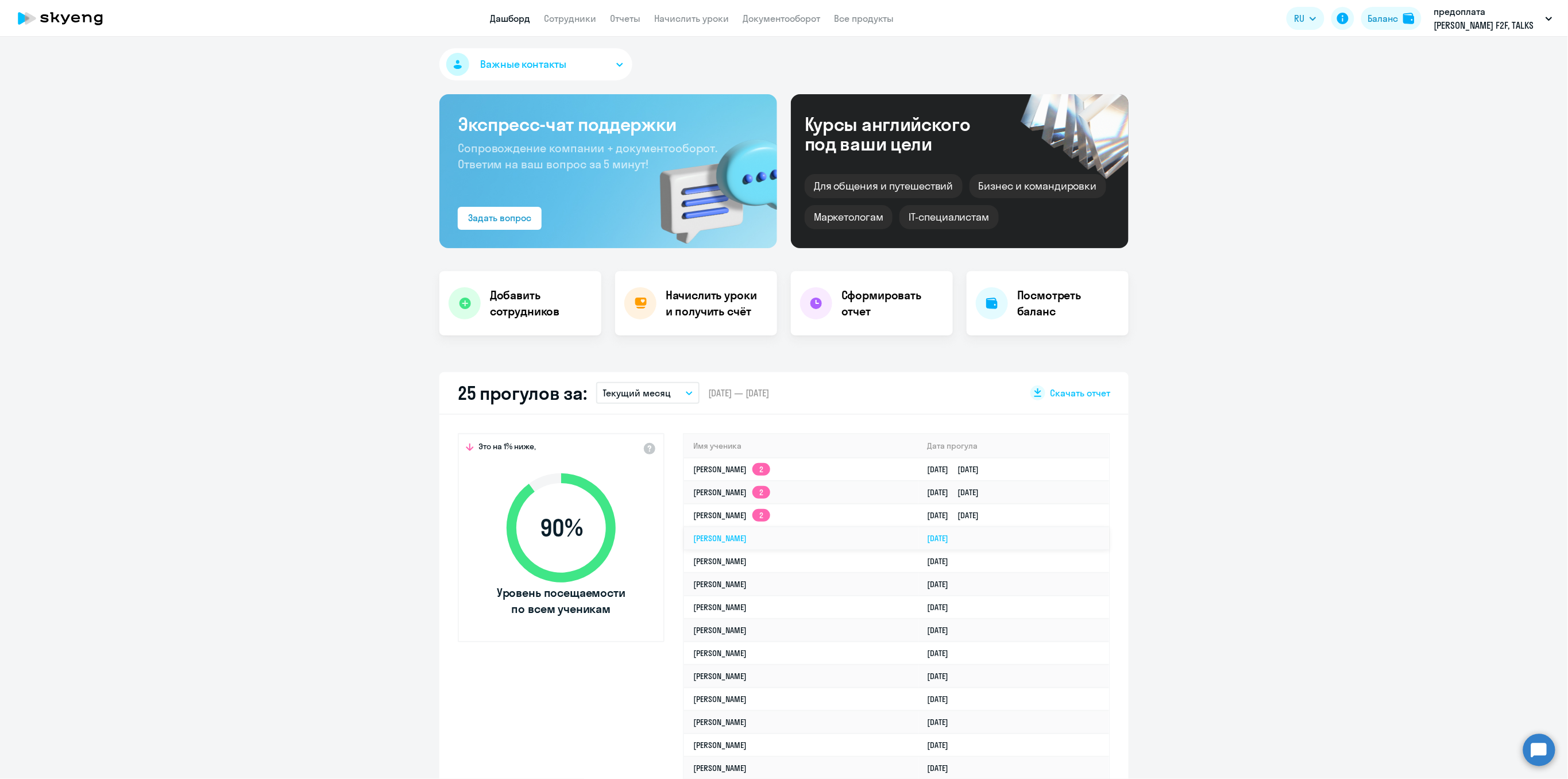
scroll to position [0, 0]
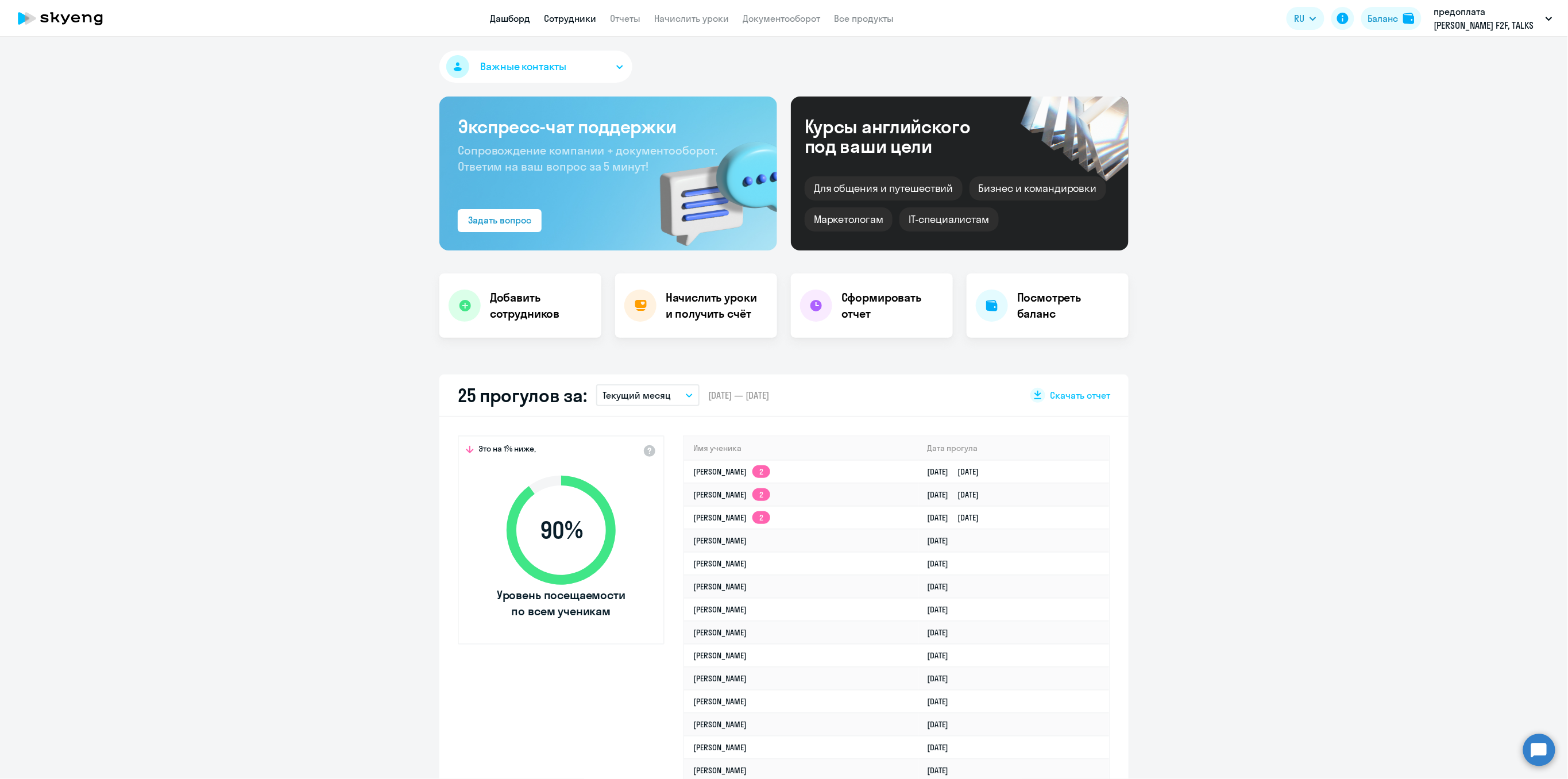
click at [585, 19] on link "Сотрудники" at bounding box center [570, 18] width 52 height 12
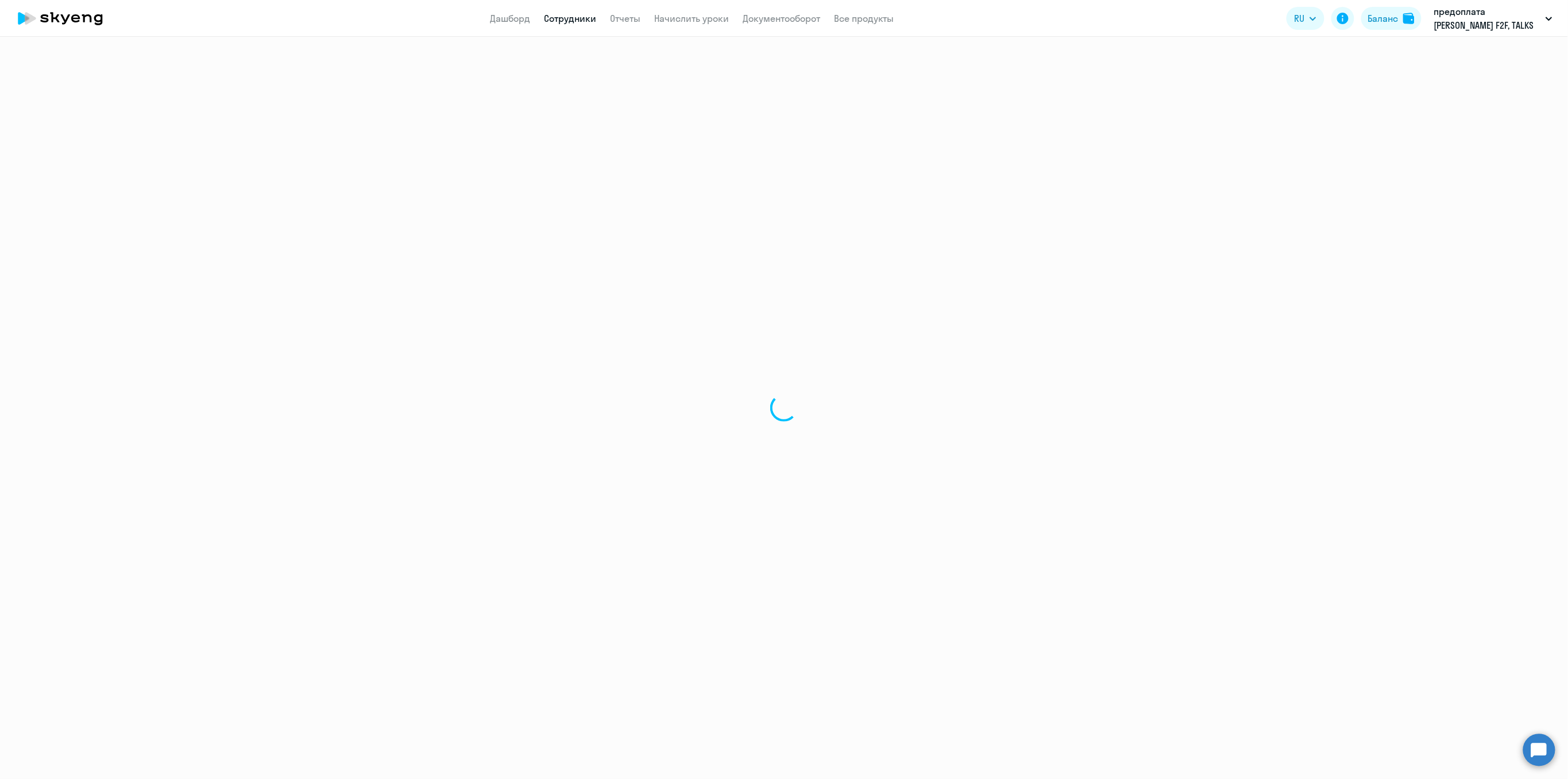
select select "30"
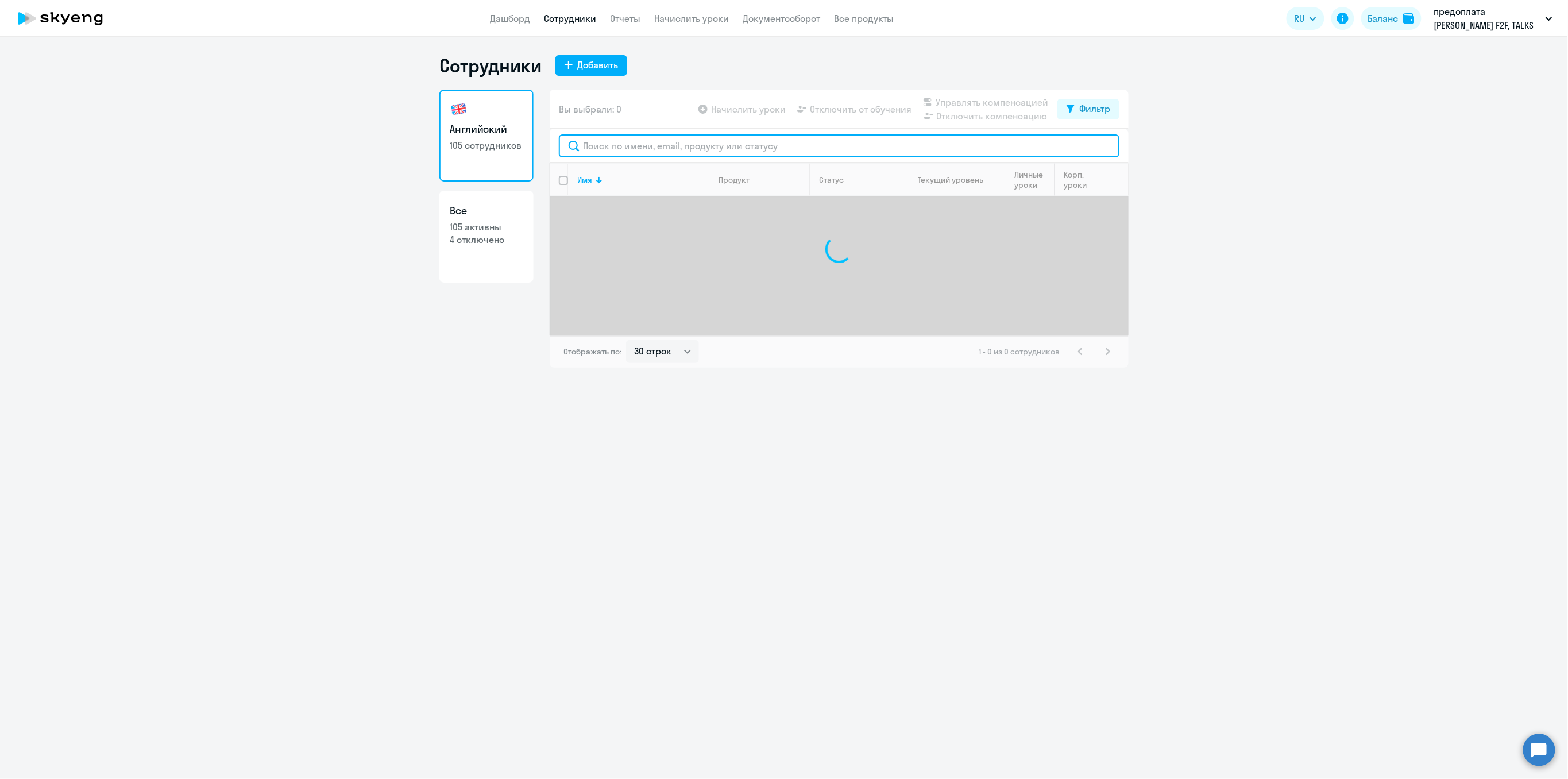
click at [607, 142] on input "text" at bounding box center [839, 146] width 561 height 23
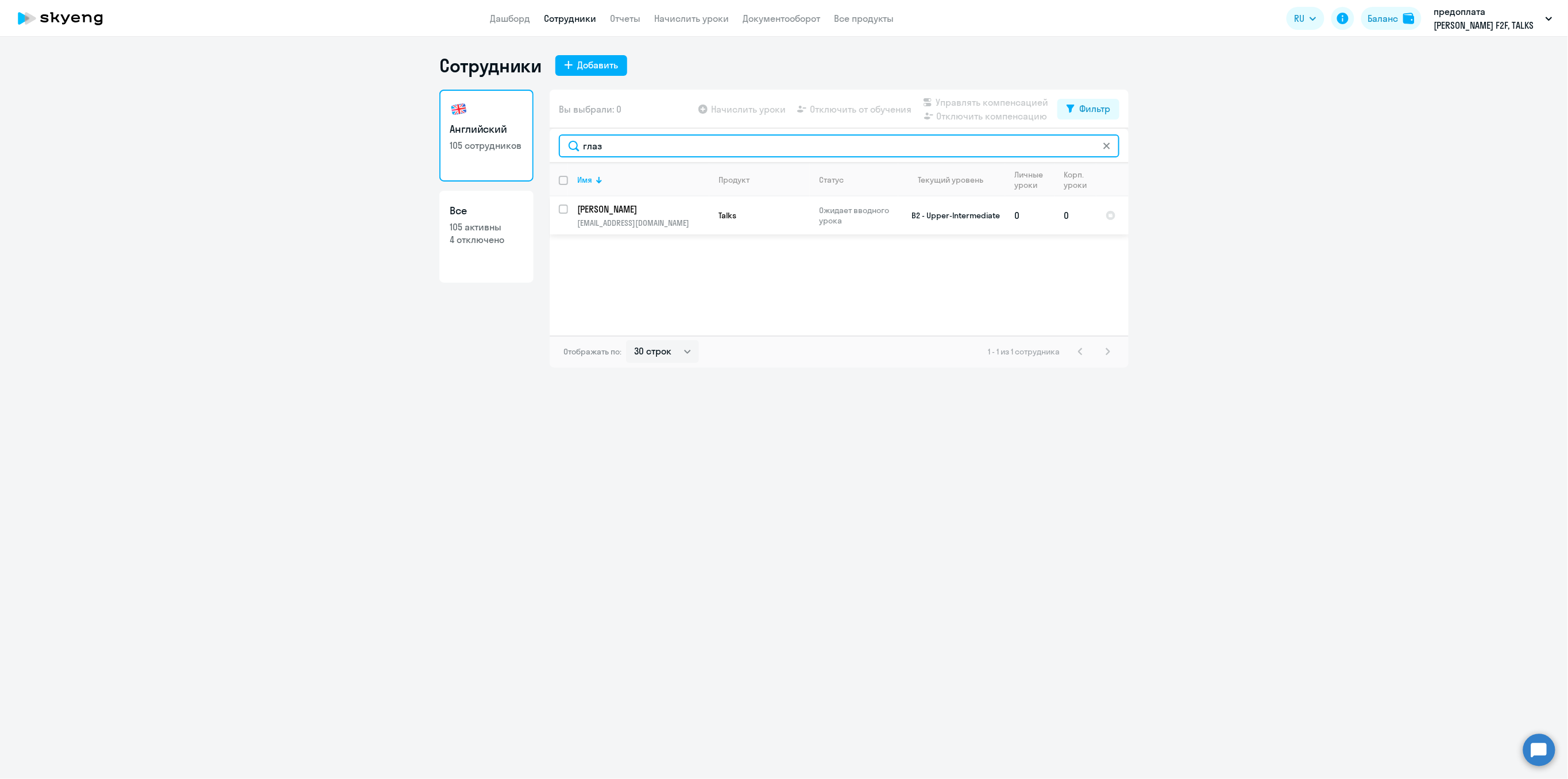
type input "глаз"
click at [629, 225] on p "glazunov_vv@nlmk.com" at bounding box center [643, 223] width 131 height 10
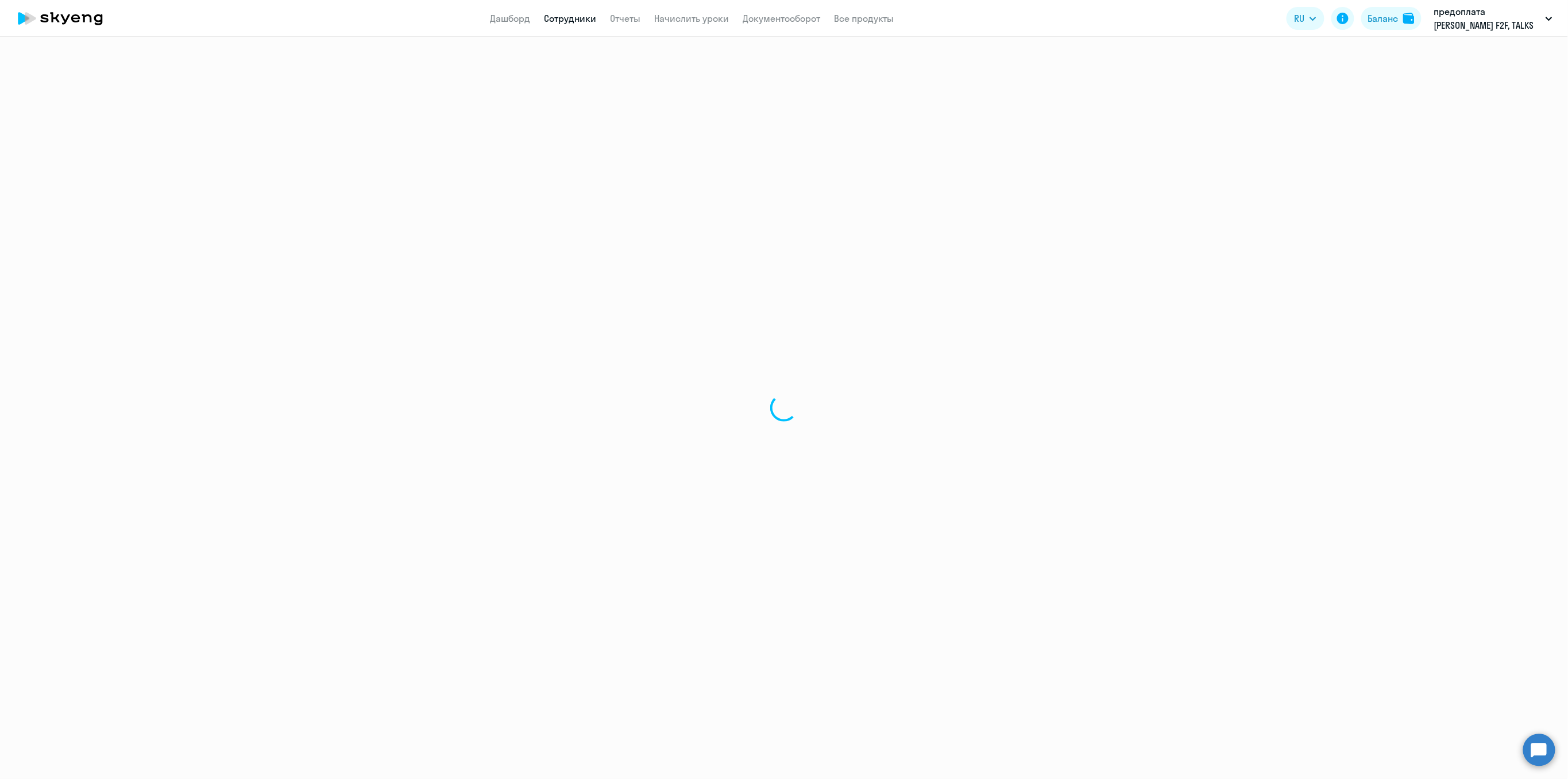
select select "english"
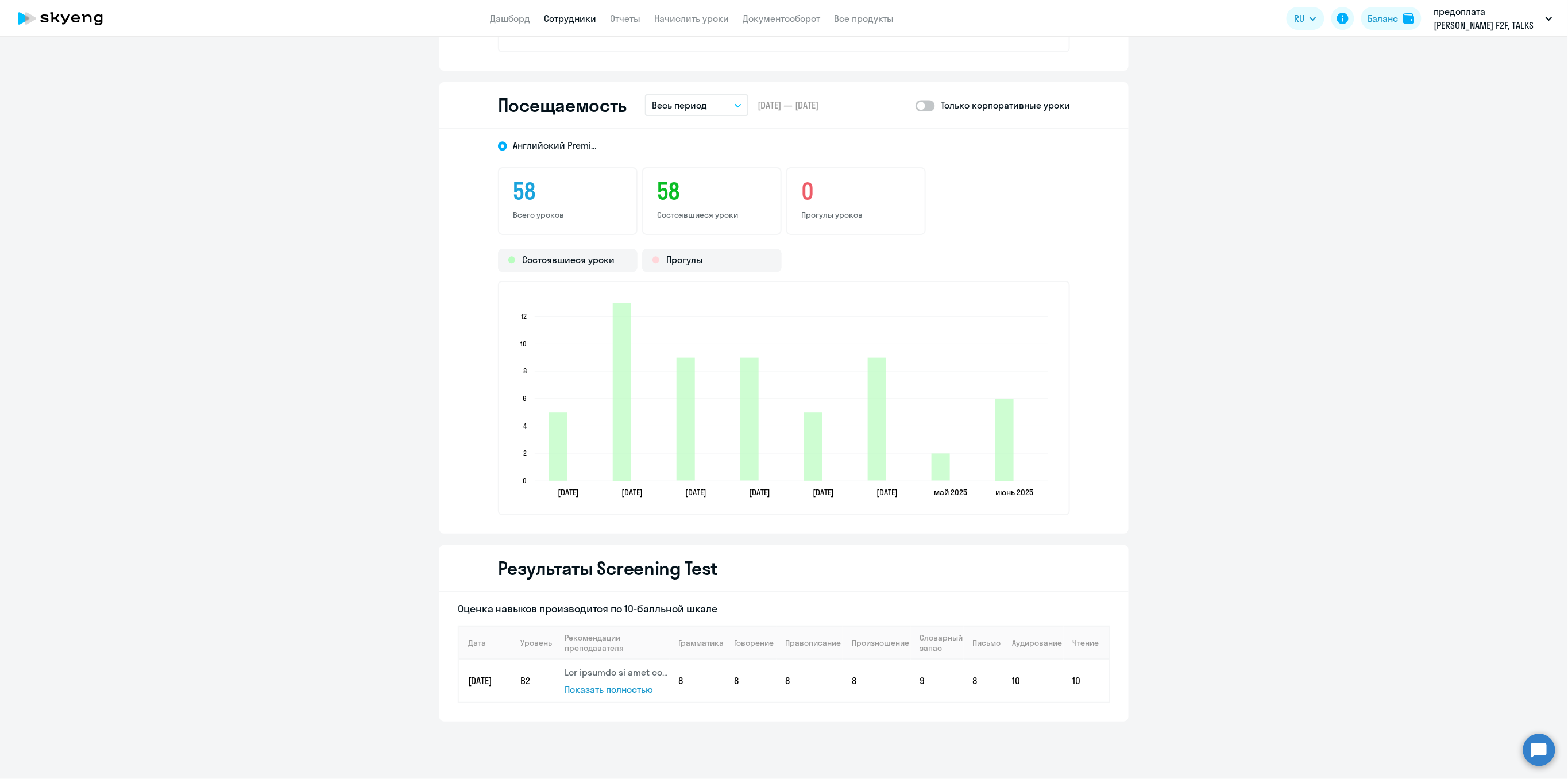
scroll to position [1475, 0]
